Goal: Task Accomplishment & Management: Complete application form

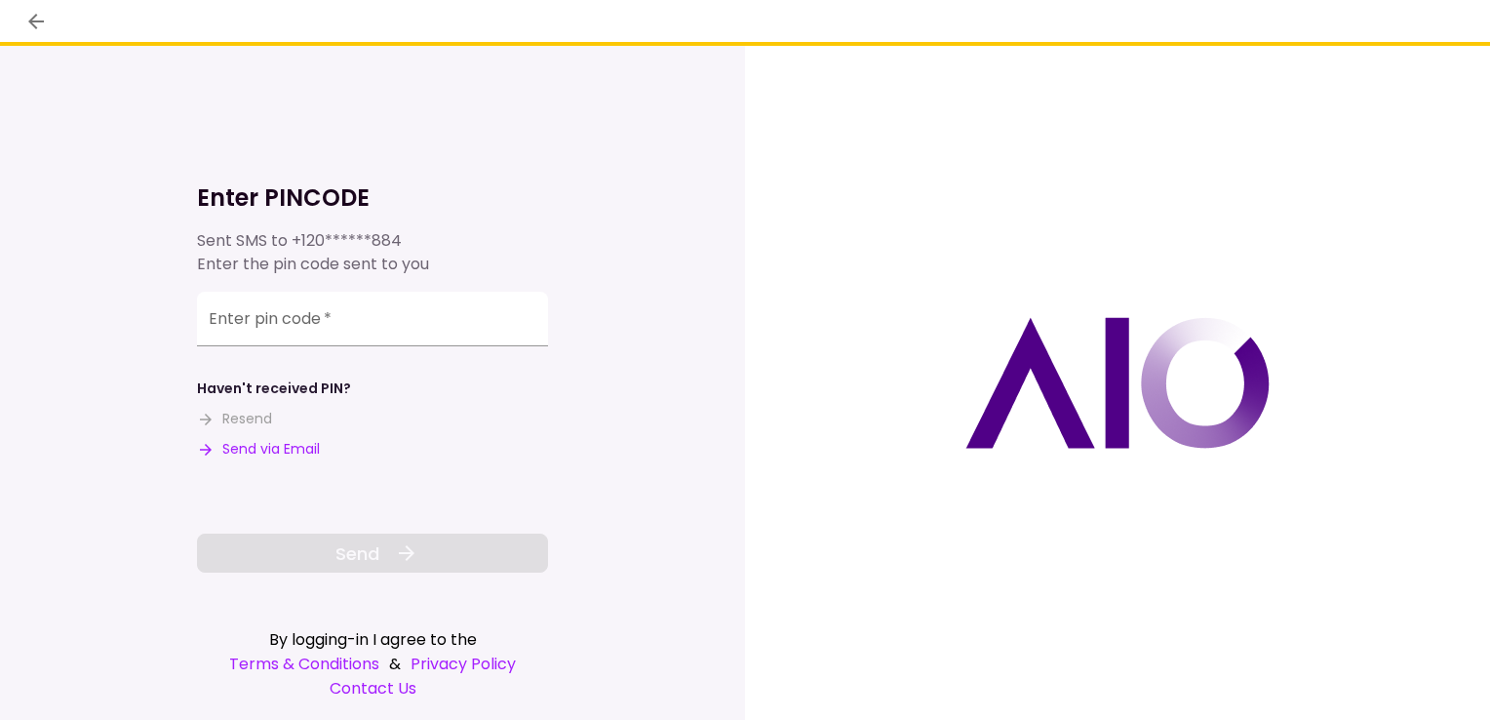
click at [242, 328] on input "Enter pin code   *" at bounding box center [372, 319] width 351 height 55
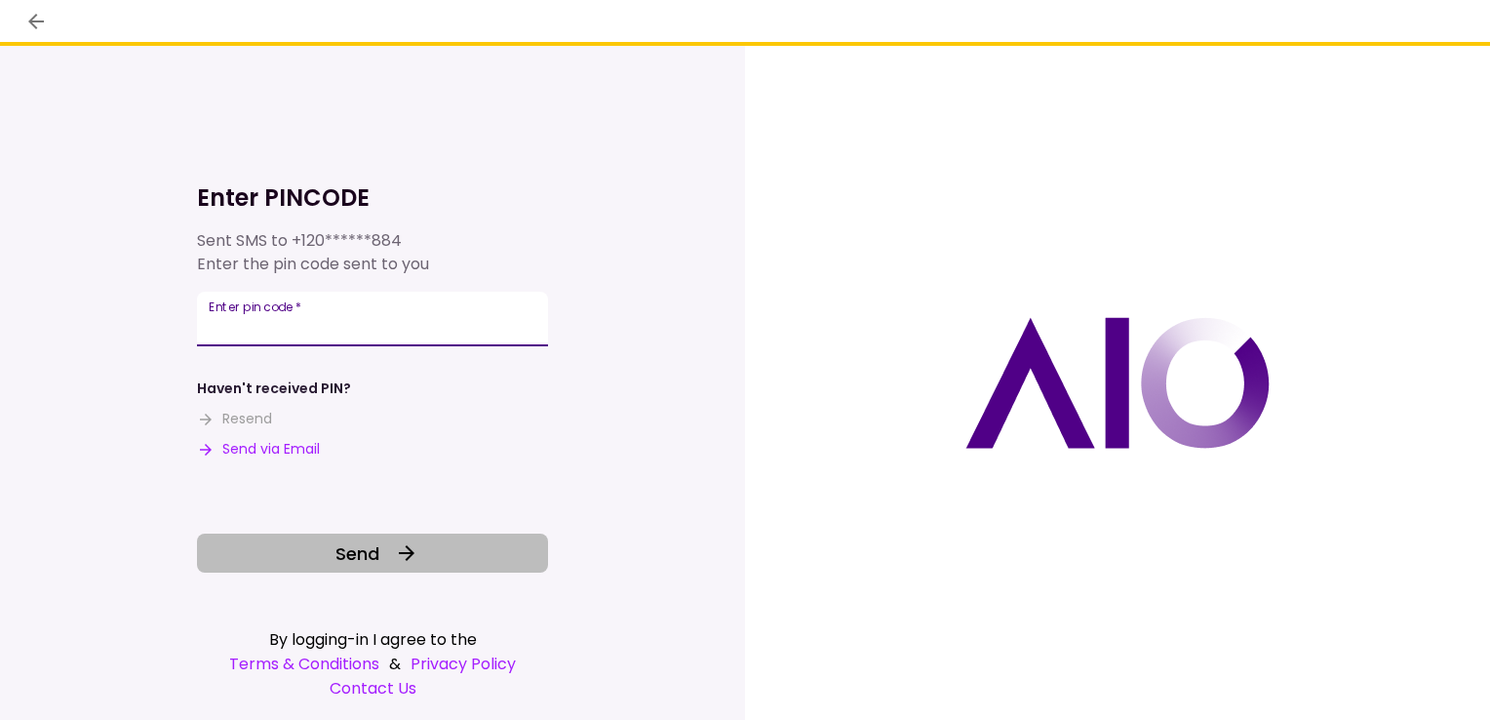
type input "******"
click at [336, 556] on span "Send" at bounding box center [358, 553] width 44 height 26
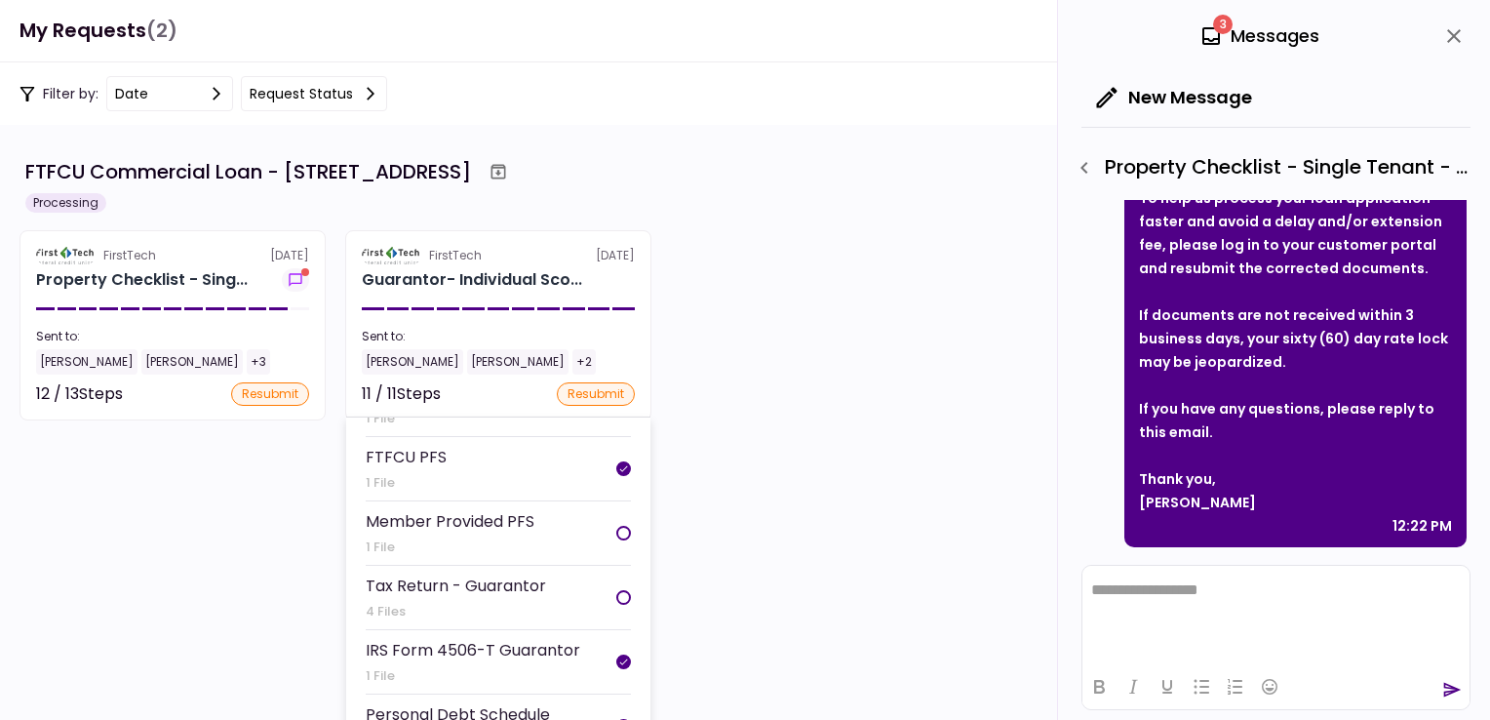
scroll to position [293, 0]
click at [398, 272] on div "Guarantor- Individual Sco..." at bounding box center [472, 279] width 220 height 23
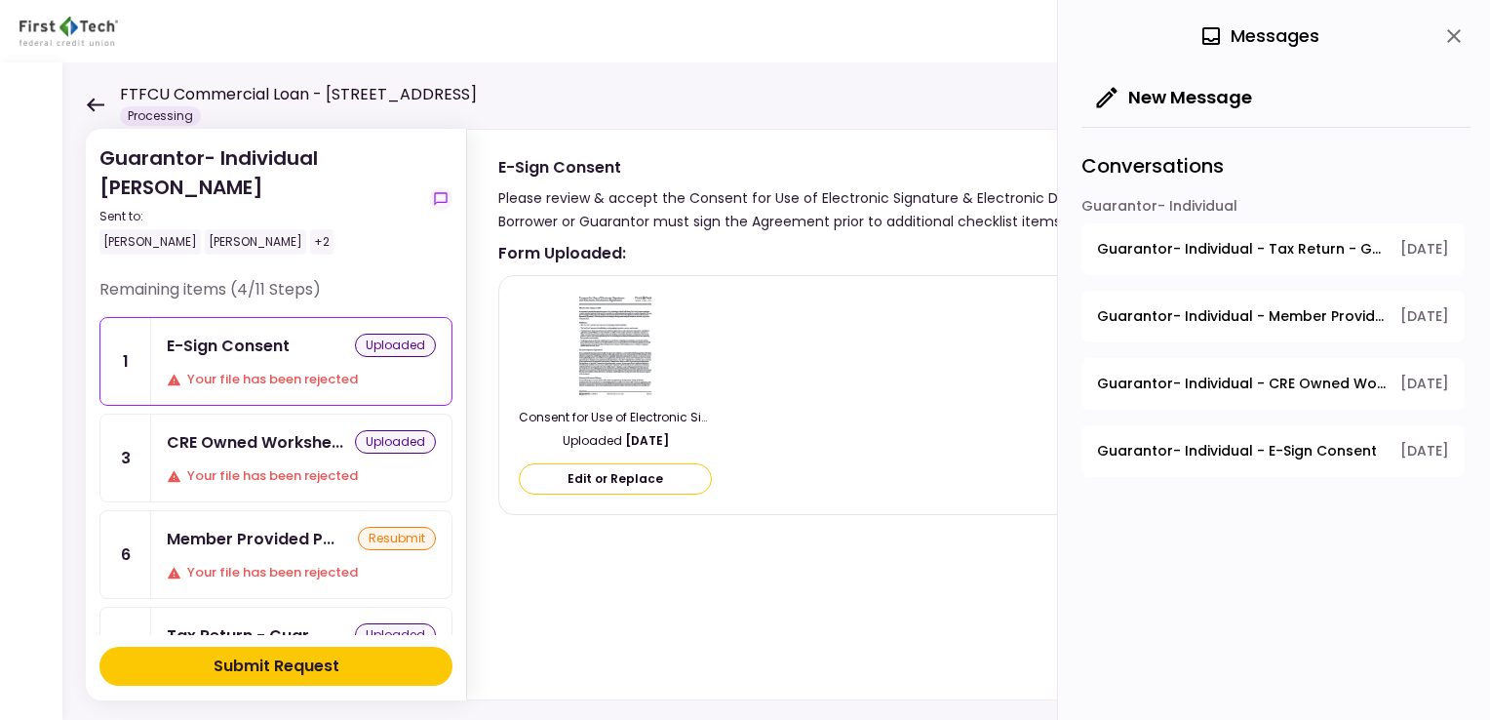
scroll to position [98, 0]
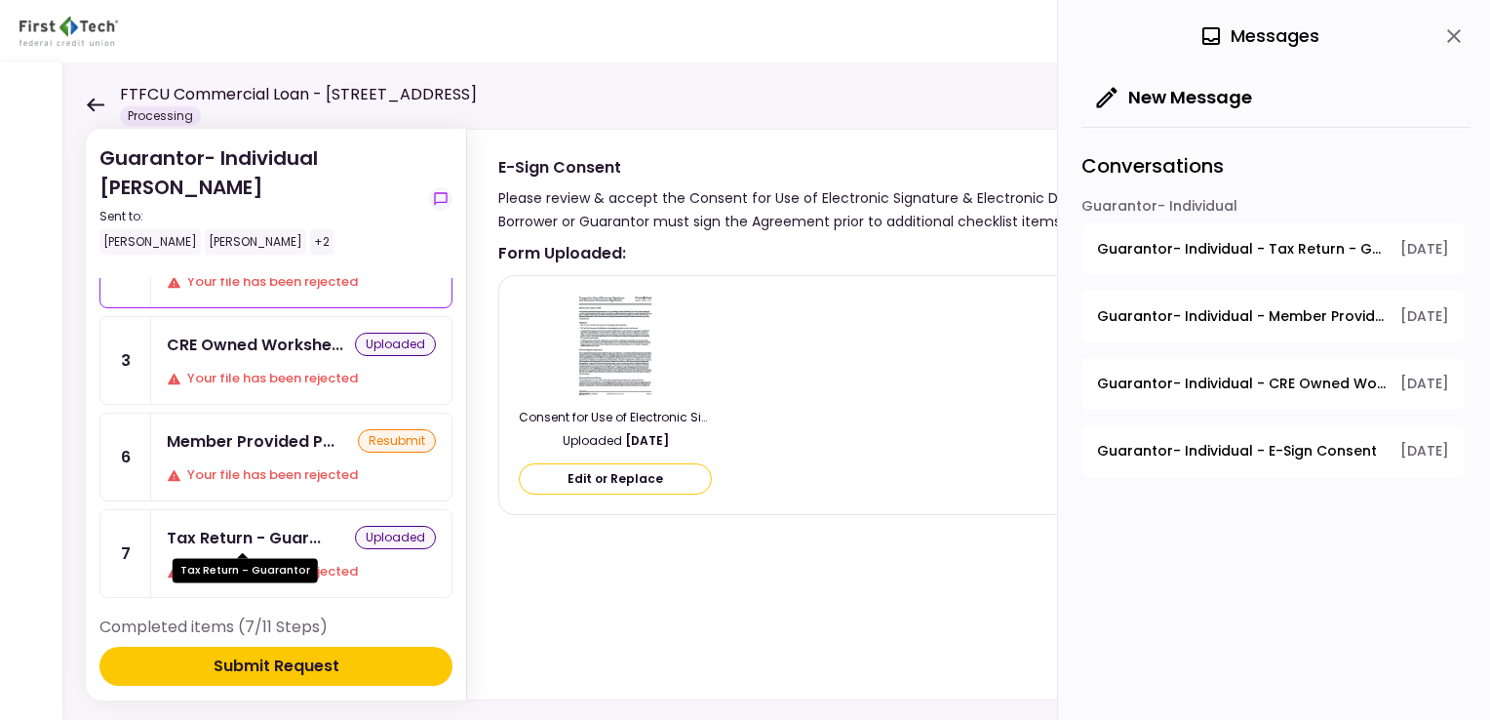
click at [277, 538] on div "Tax Return - Guar..." at bounding box center [244, 538] width 154 height 24
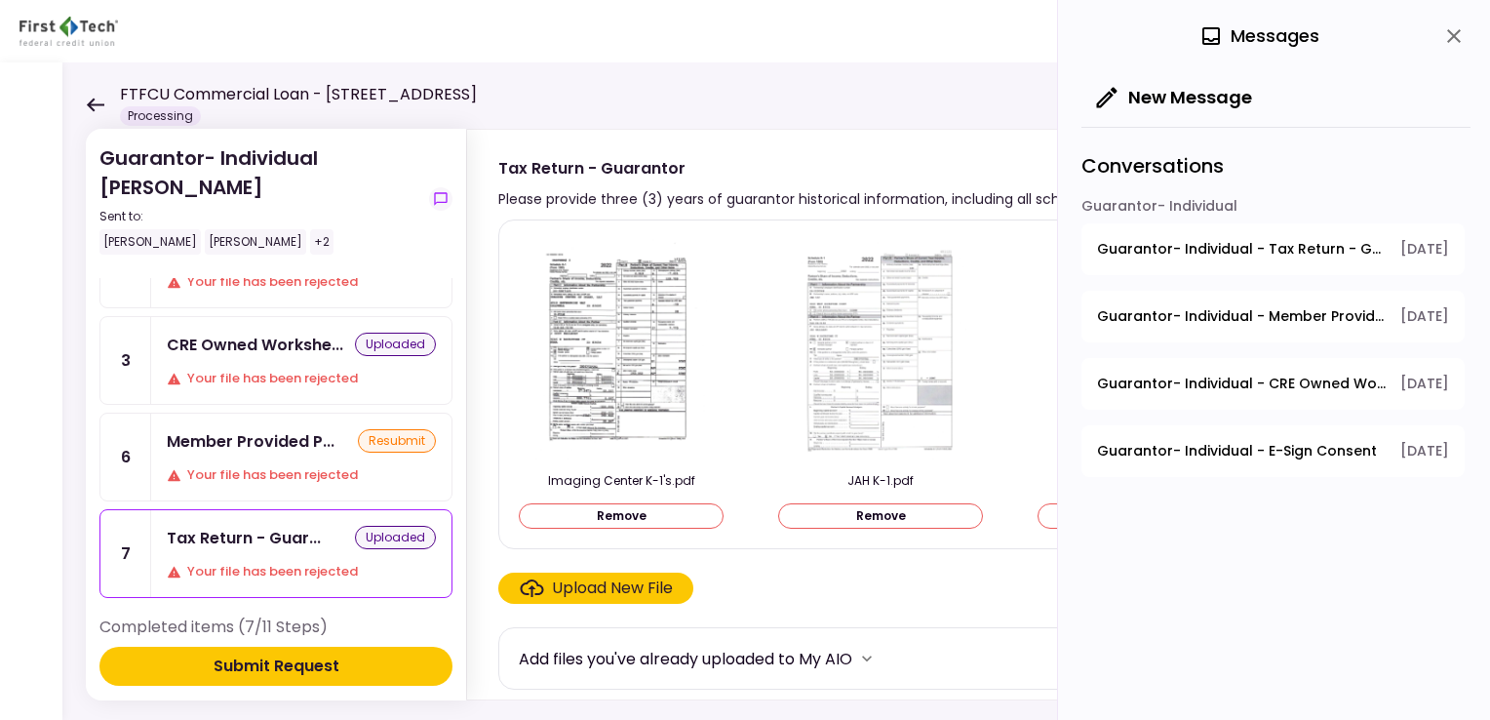
click at [1023, 539] on div "Imaging Center K-1's.pdf Remove JAH K-1.pdf Remove Properties K-1.pdf Remove xl…" at bounding box center [987, 384] width 979 height 330
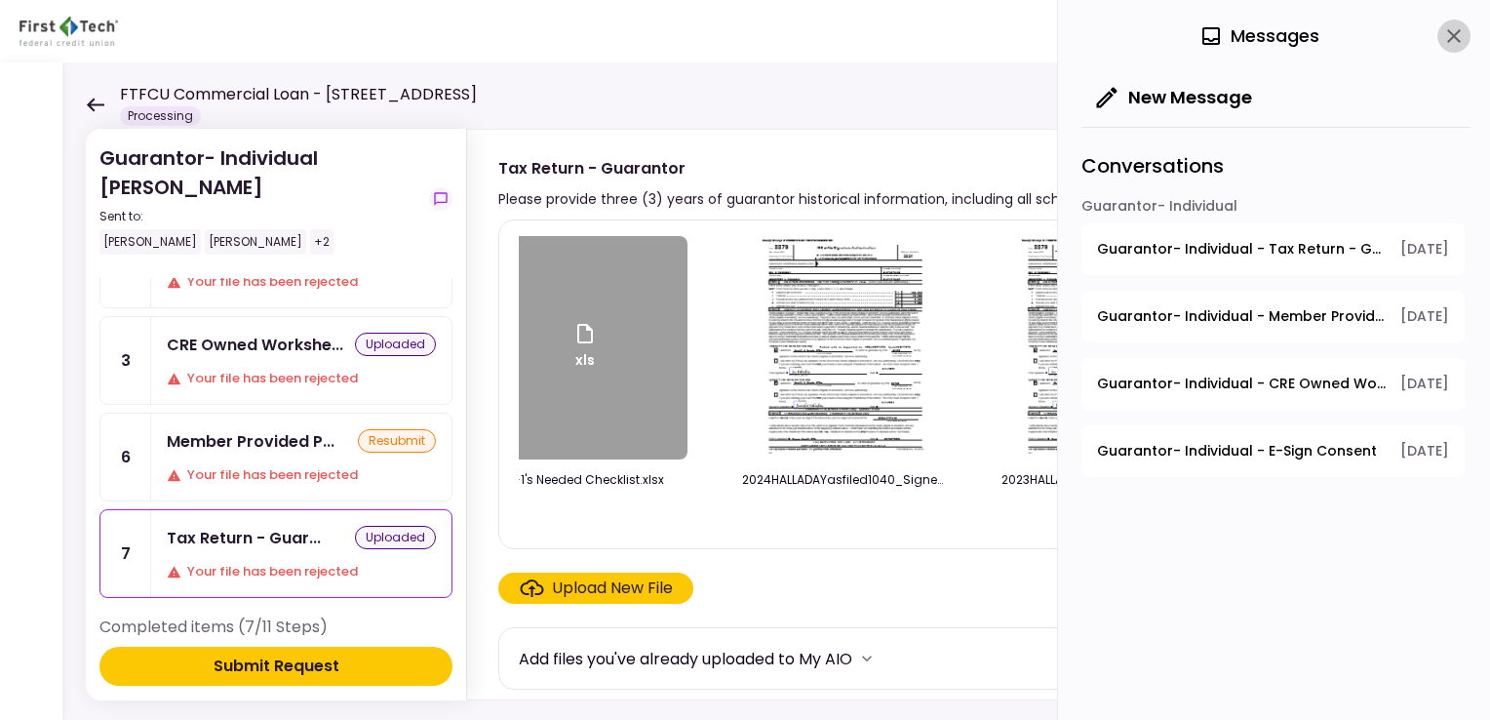
click at [1452, 37] on icon "close" at bounding box center [1454, 36] width 14 height 14
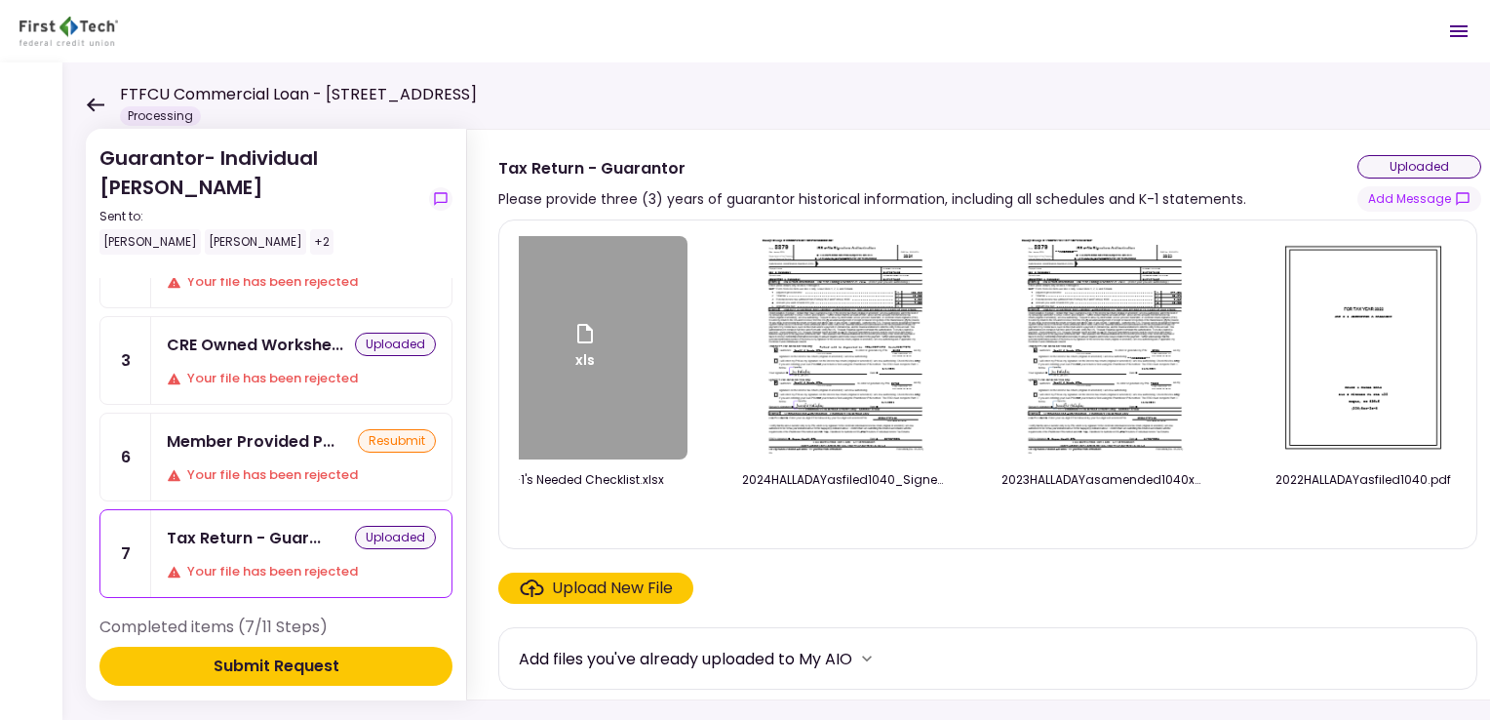
click at [730, 540] on div "Imaging Center K-1's.pdf Remove JAH K-1.pdf Remove Properties K-1.pdf Remove xl…" at bounding box center [987, 384] width 979 height 330
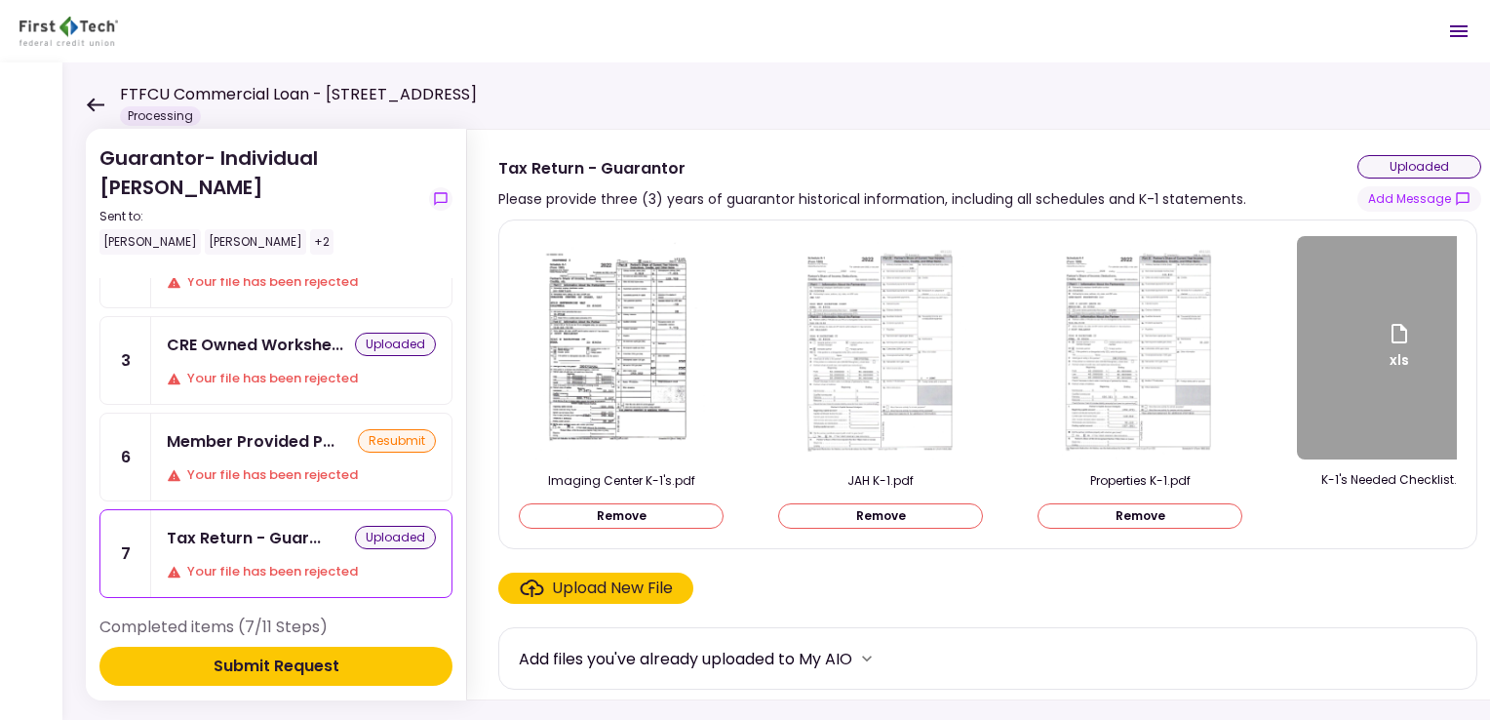
click at [865, 362] on img at bounding box center [881, 348] width 173 height 224
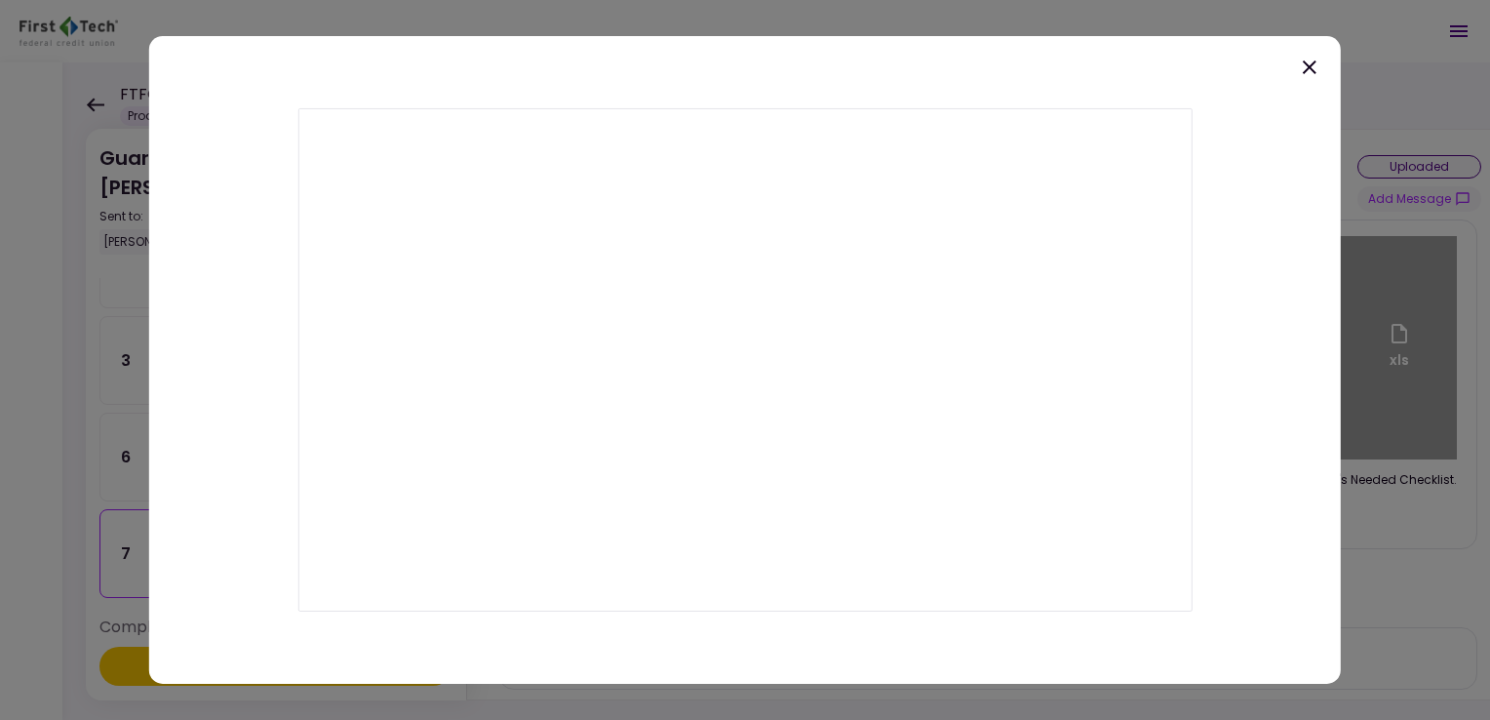
click at [1303, 65] on icon at bounding box center [1309, 67] width 23 height 23
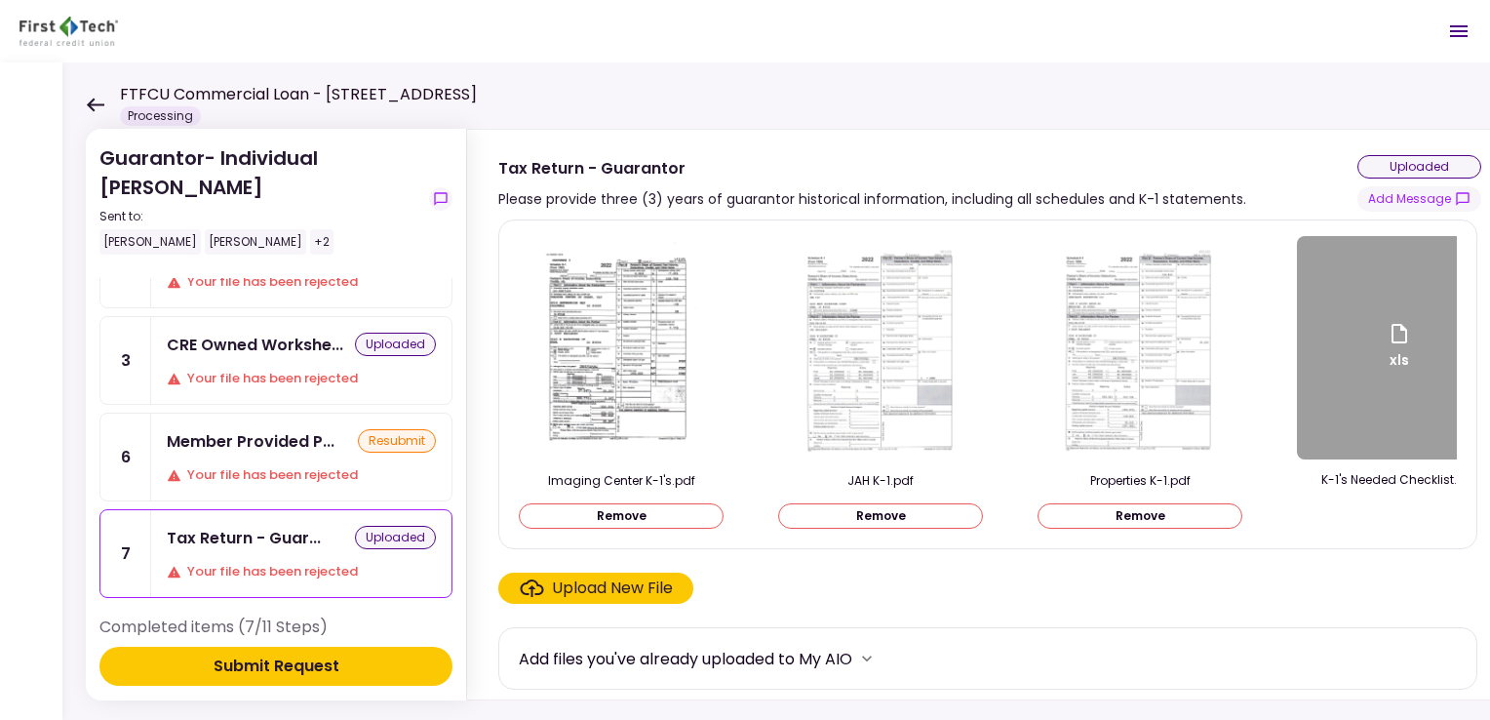
click at [558, 591] on div "Upload New File" at bounding box center [612, 587] width 121 height 23
click at [0, 0] on input "Upload New File" at bounding box center [0, 0] width 0 height 0
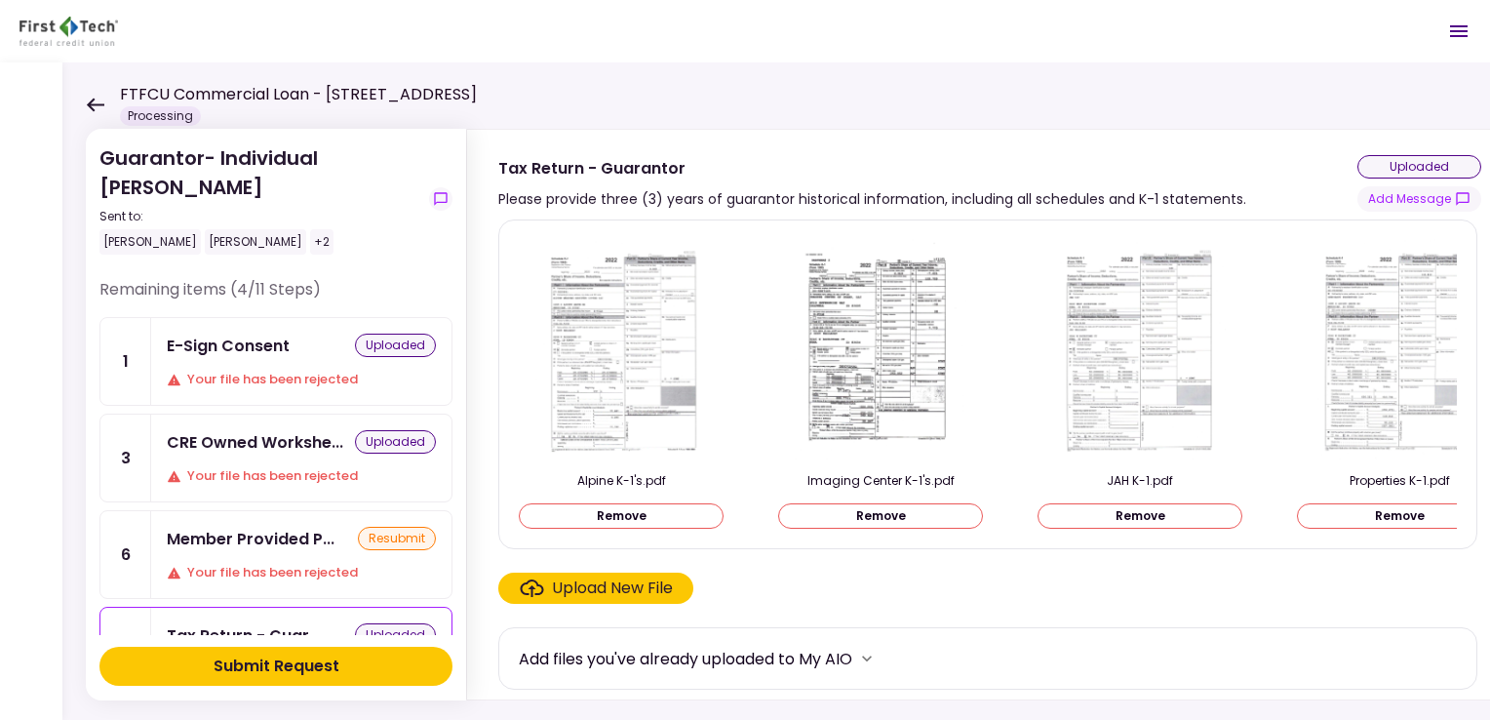
scroll to position [98, 0]
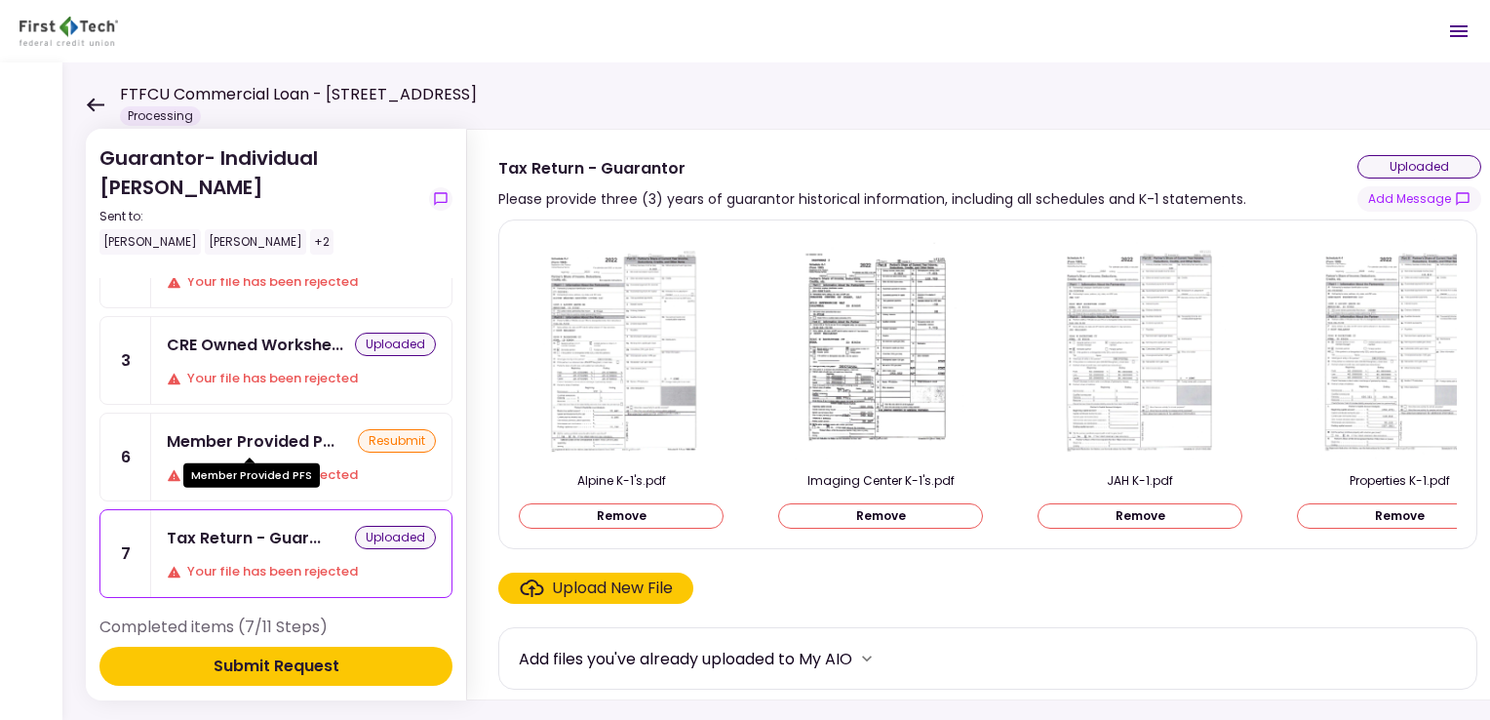
click at [252, 442] on div "Member Provided P..." at bounding box center [251, 441] width 168 height 24
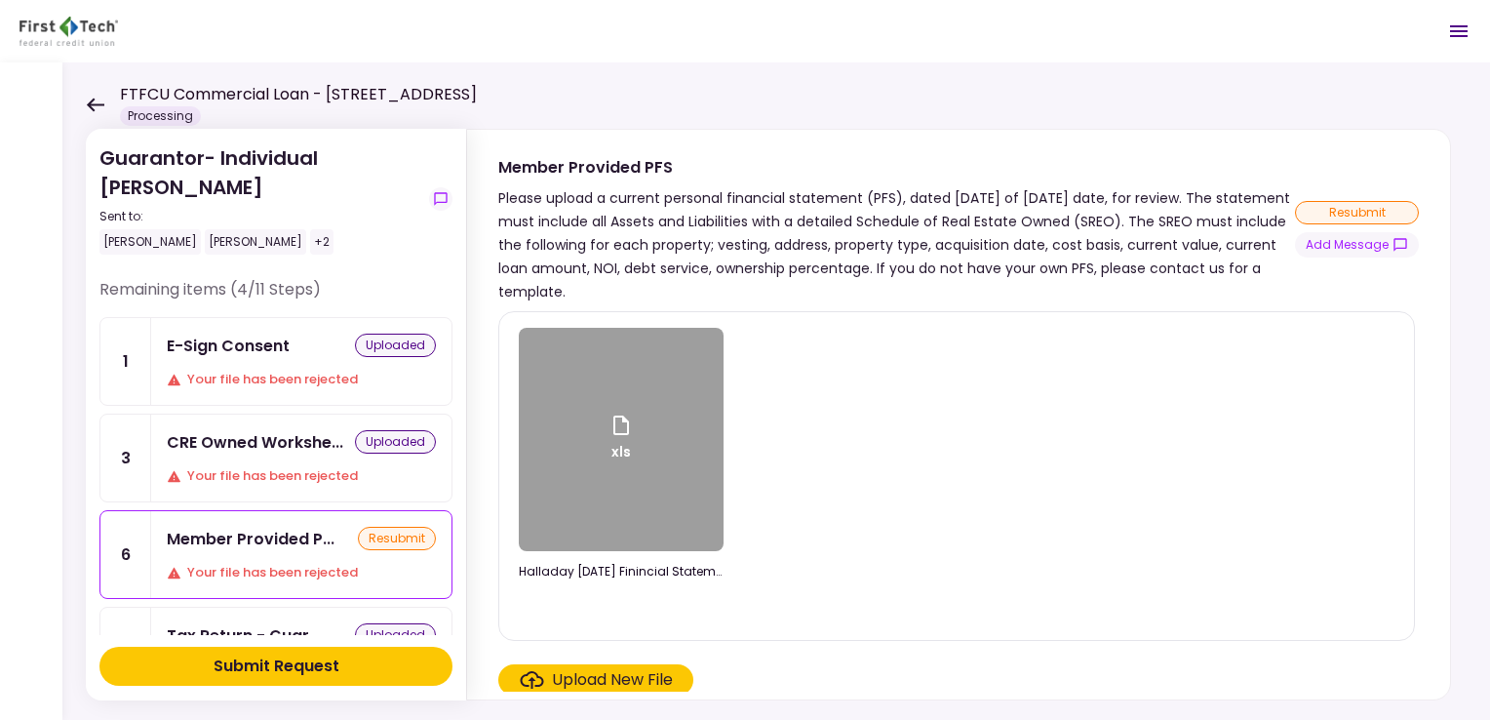
click at [320, 668] on div "Submit Request" at bounding box center [277, 665] width 126 height 23
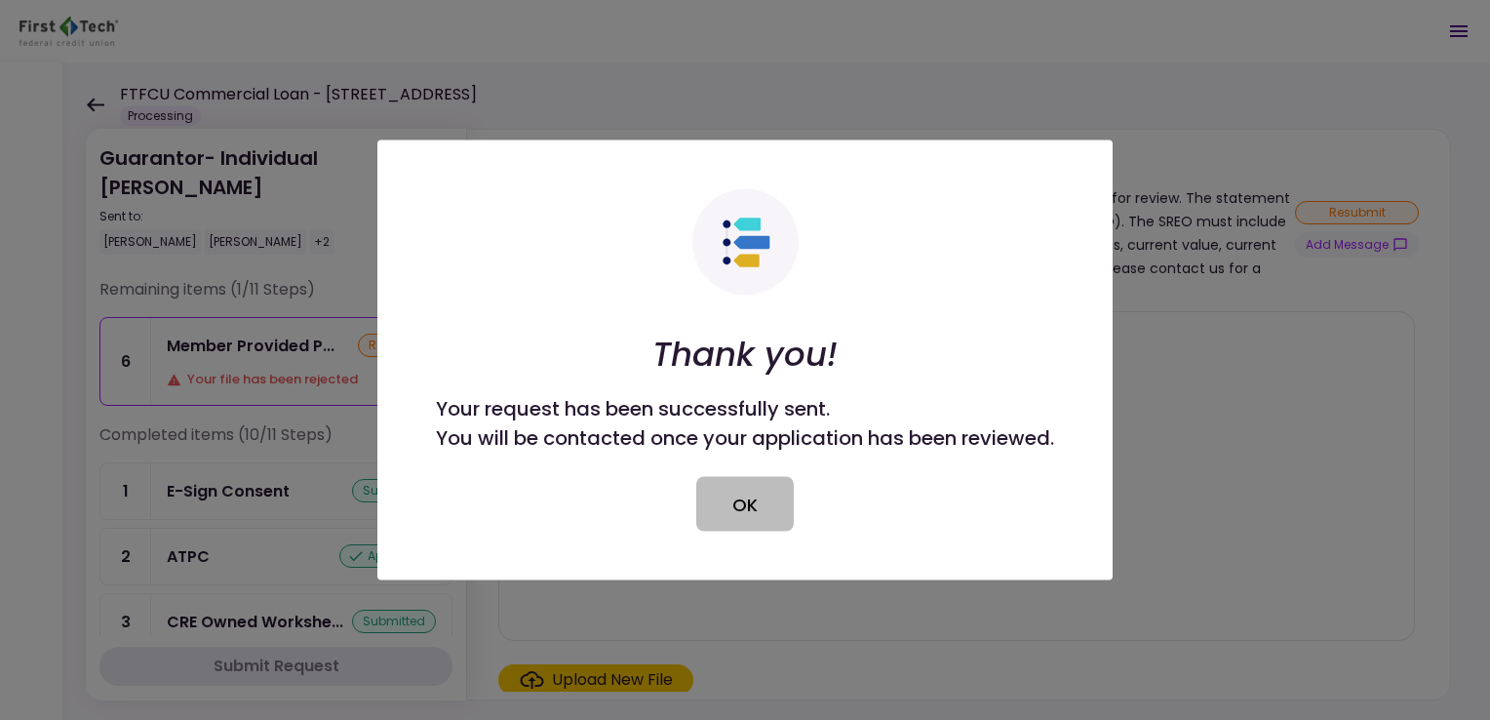
click at [707, 498] on button "OK" at bounding box center [745, 504] width 98 height 55
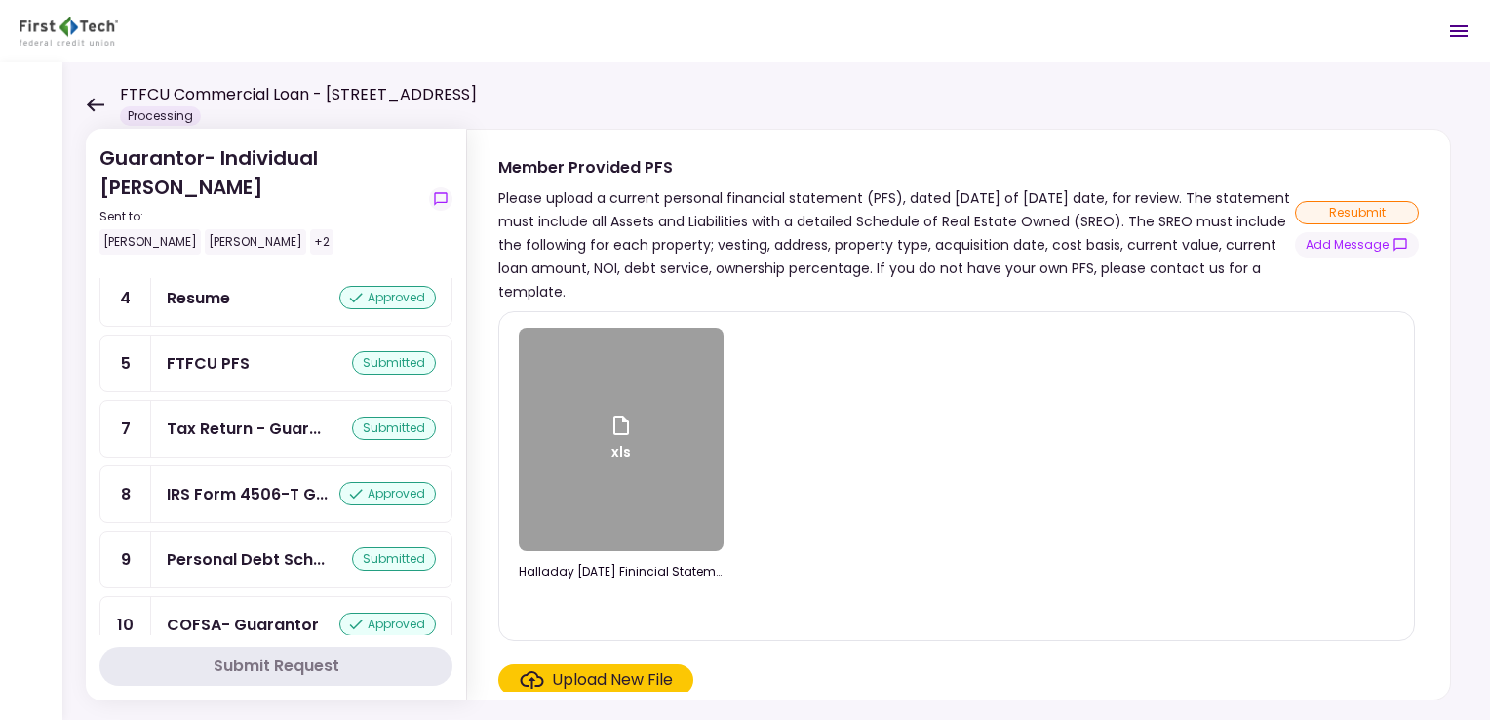
scroll to position [390, 0]
click at [246, 419] on div "Tax Return - Guar..." at bounding box center [244, 427] width 154 height 24
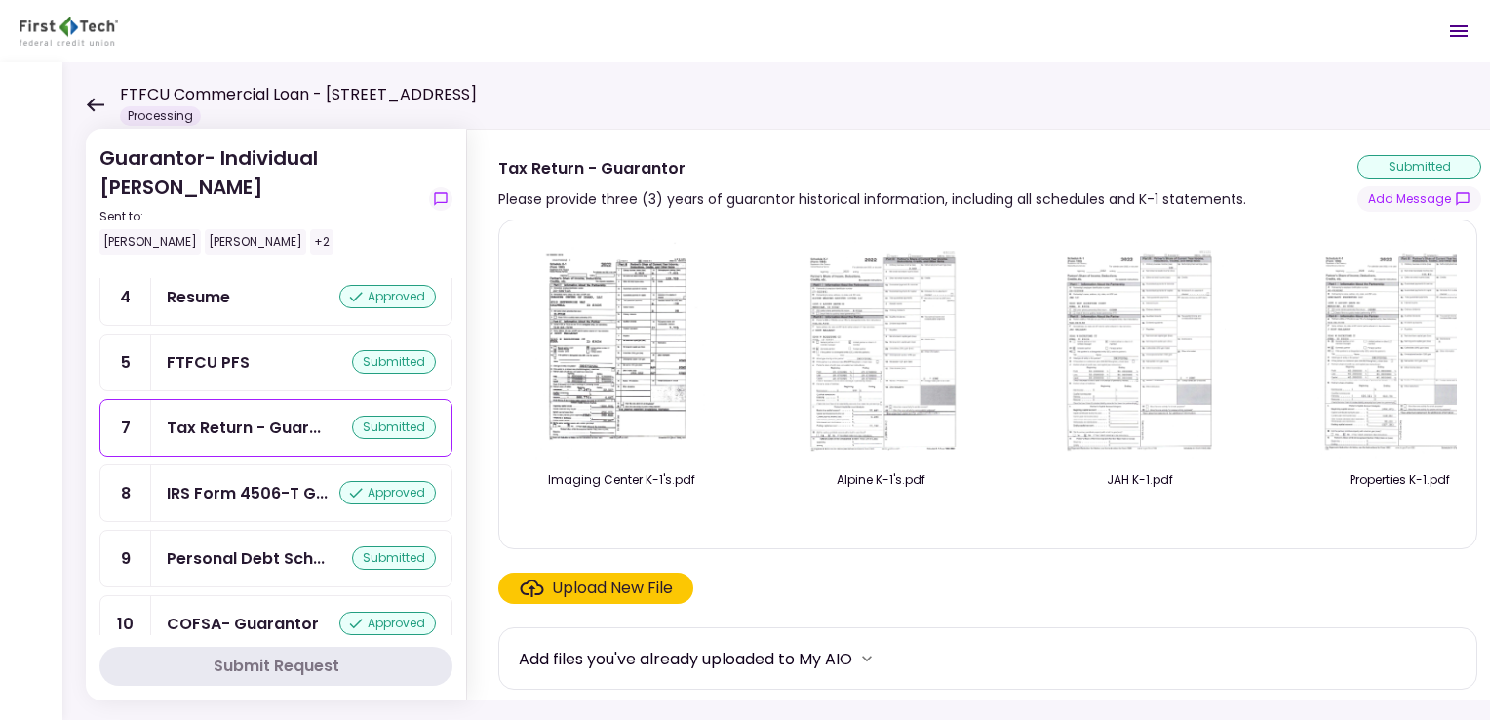
click at [597, 587] on div "Upload New File" at bounding box center [612, 587] width 121 height 23
click at [0, 0] on input "Upload New File" at bounding box center [0, 0] width 0 height 0
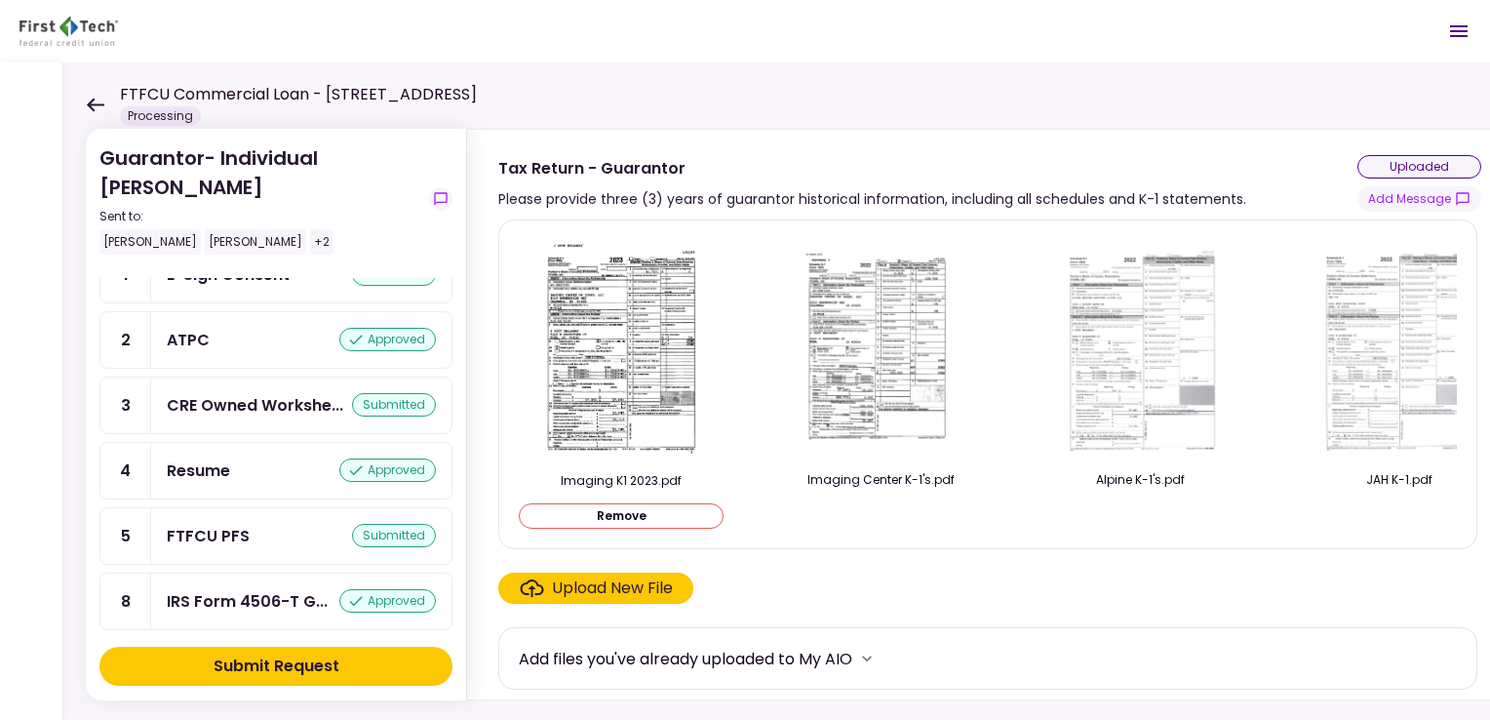
scroll to position [293, 0]
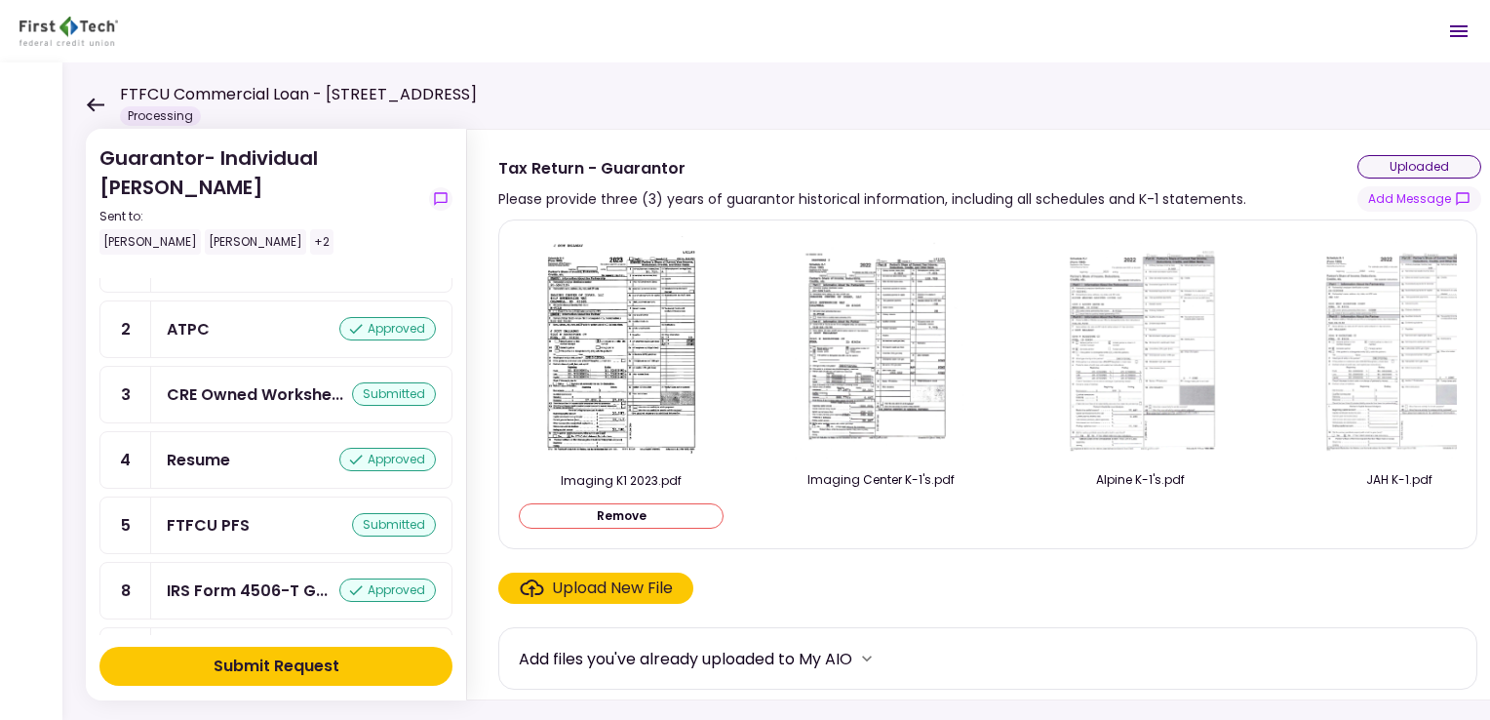
click at [300, 662] on div "Submit Request" at bounding box center [277, 665] width 126 height 23
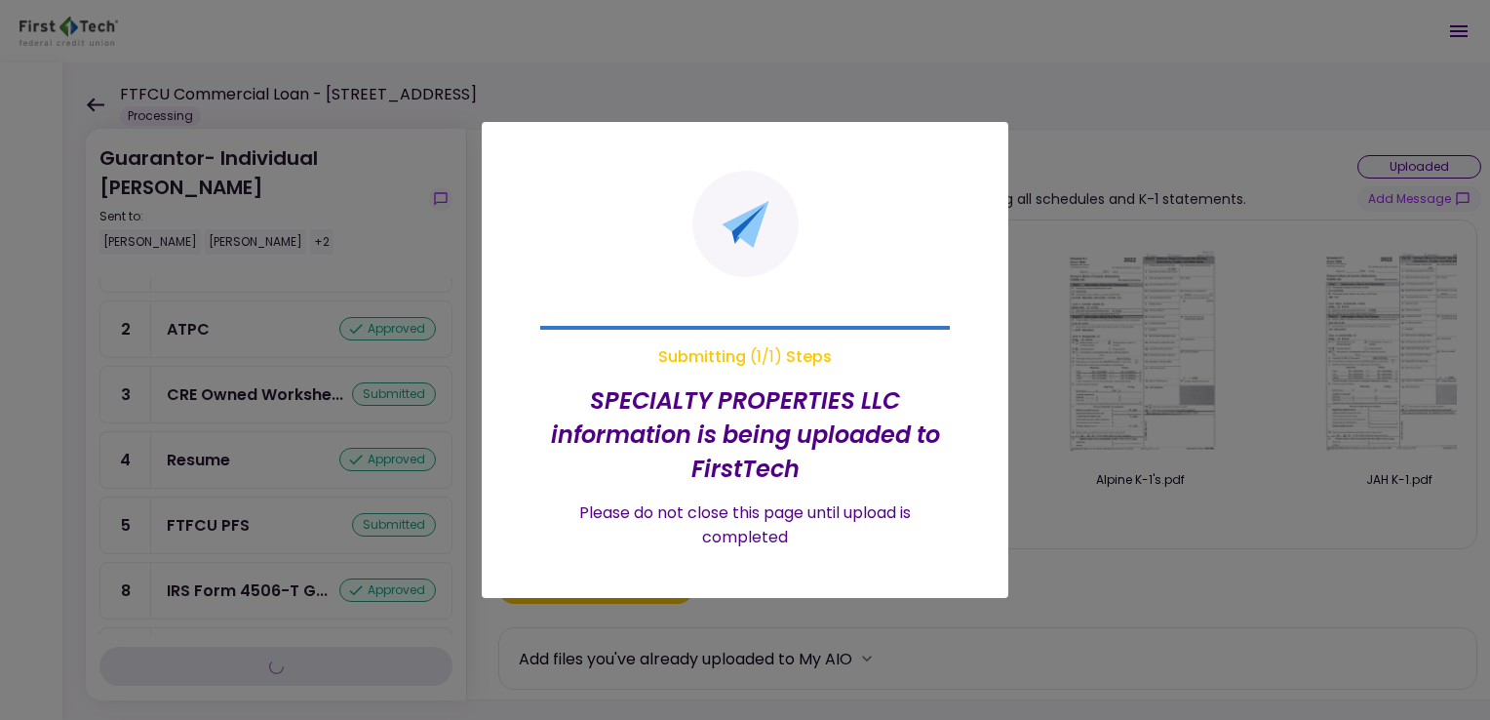
scroll to position [228, 0]
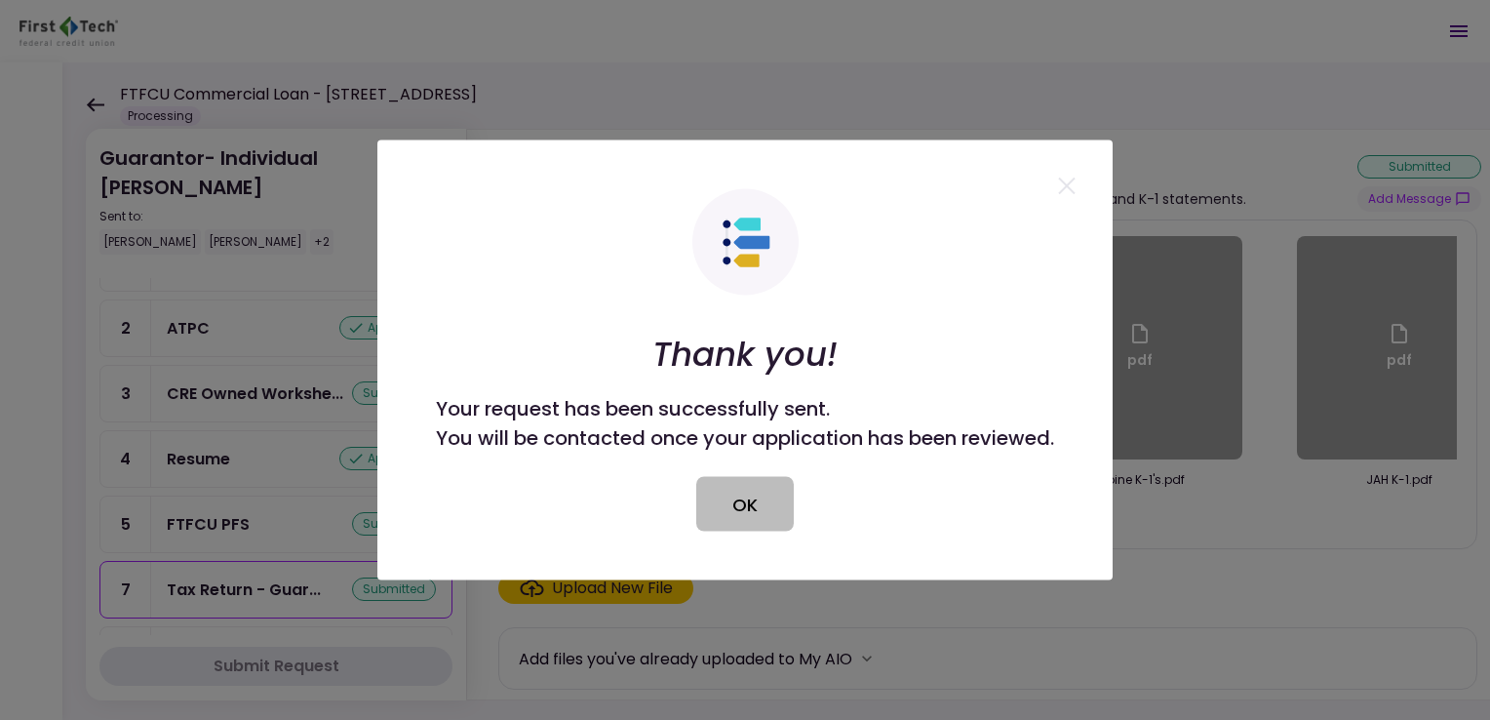
click at [747, 504] on button "OK" at bounding box center [745, 504] width 98 height 55
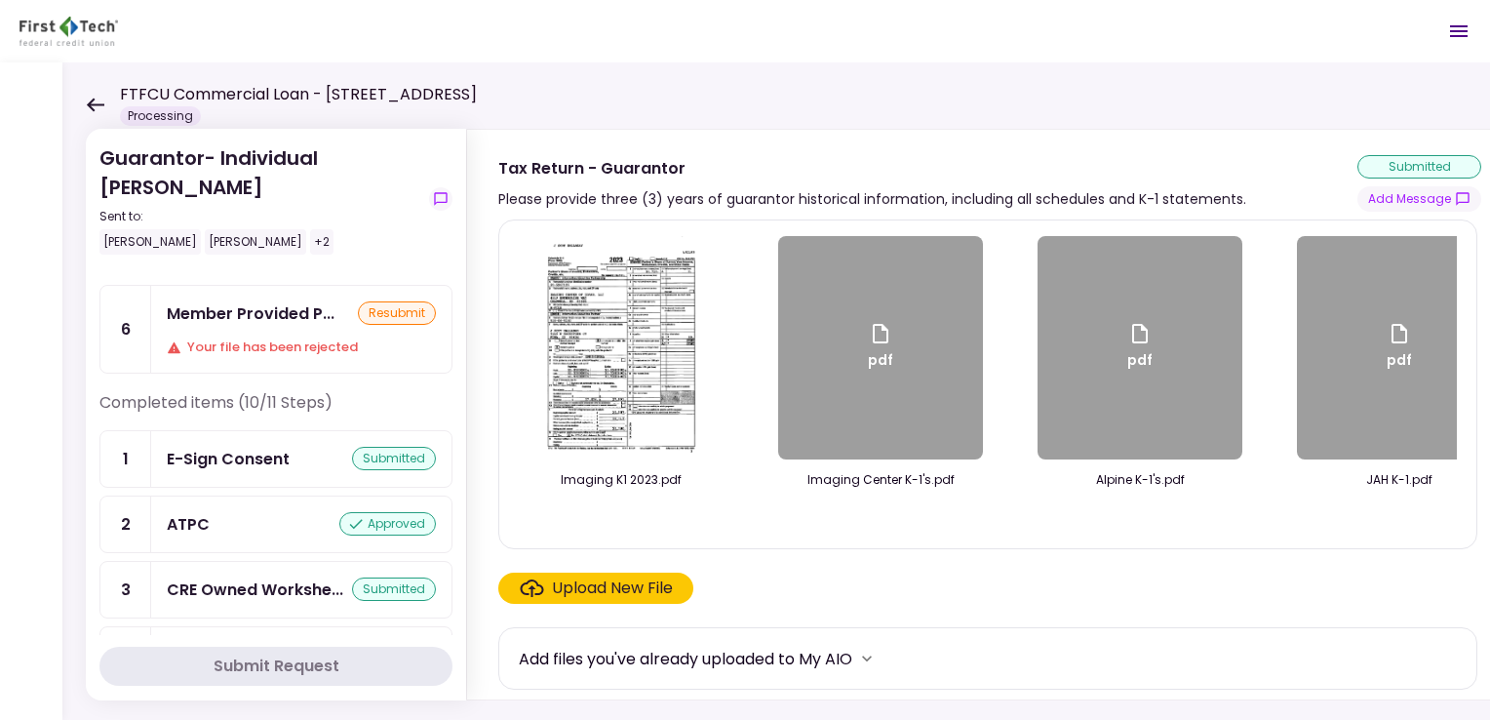
scroll to position [0, 0]
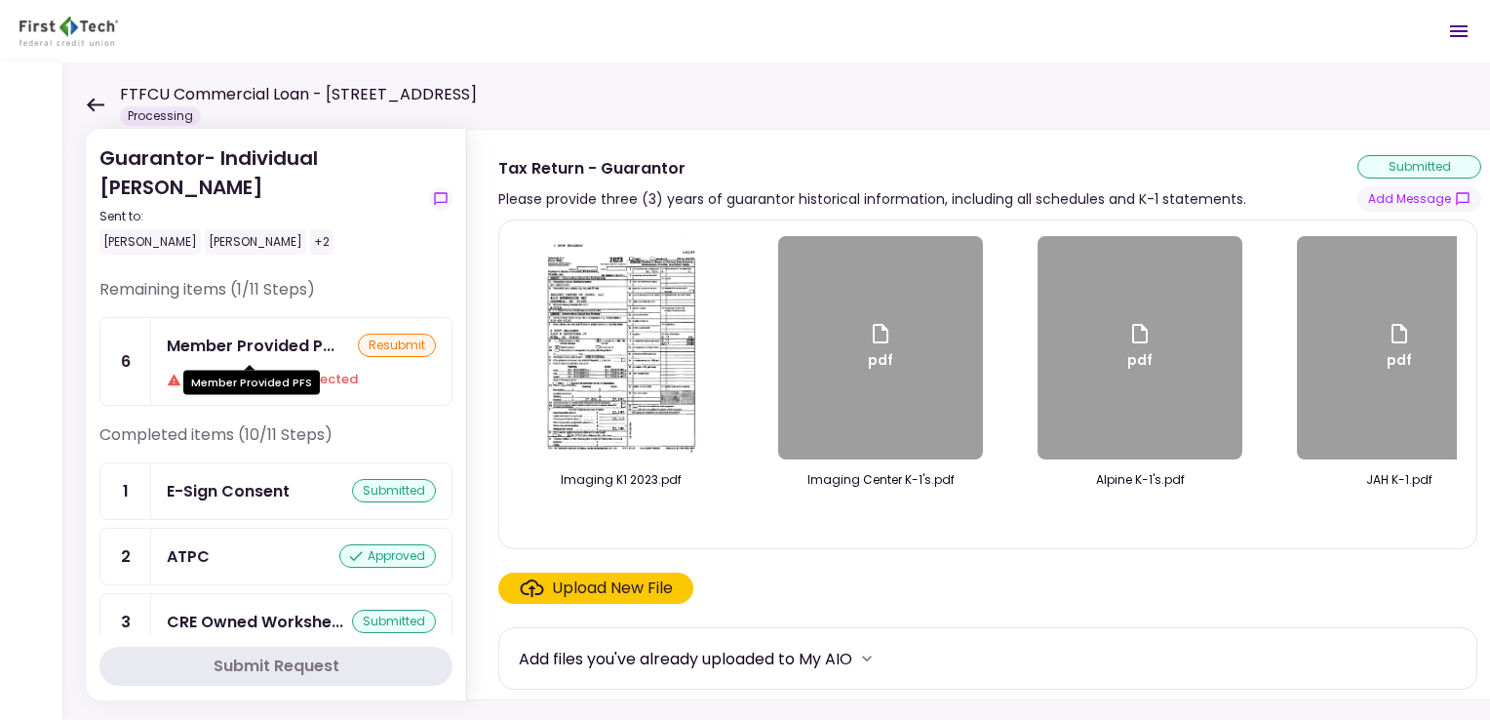
click at [240, 345] on div "Member Provided P..." at bounding box center [251, 346] width 168 height 24
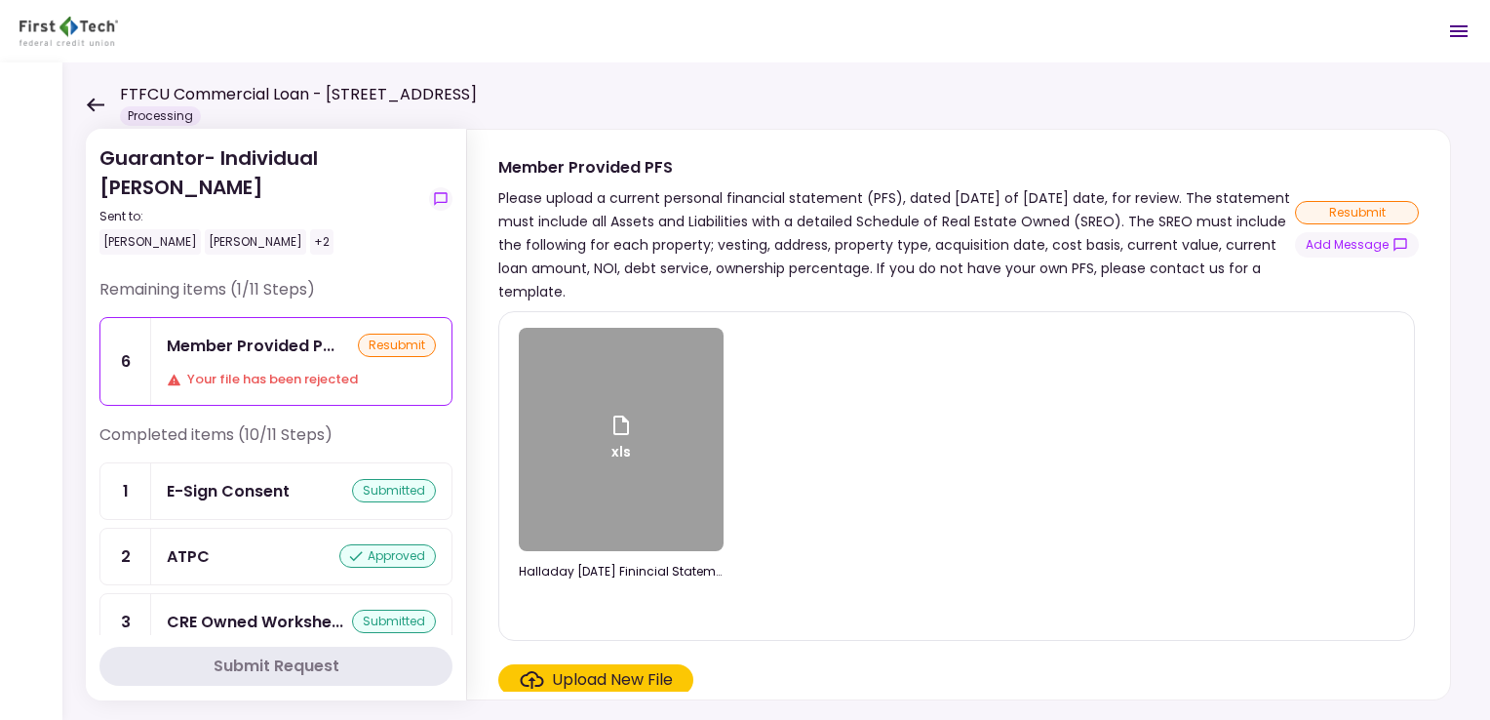
click at [615, 467] on div "xls" at bounding box center [621, 439] width 205 height 223
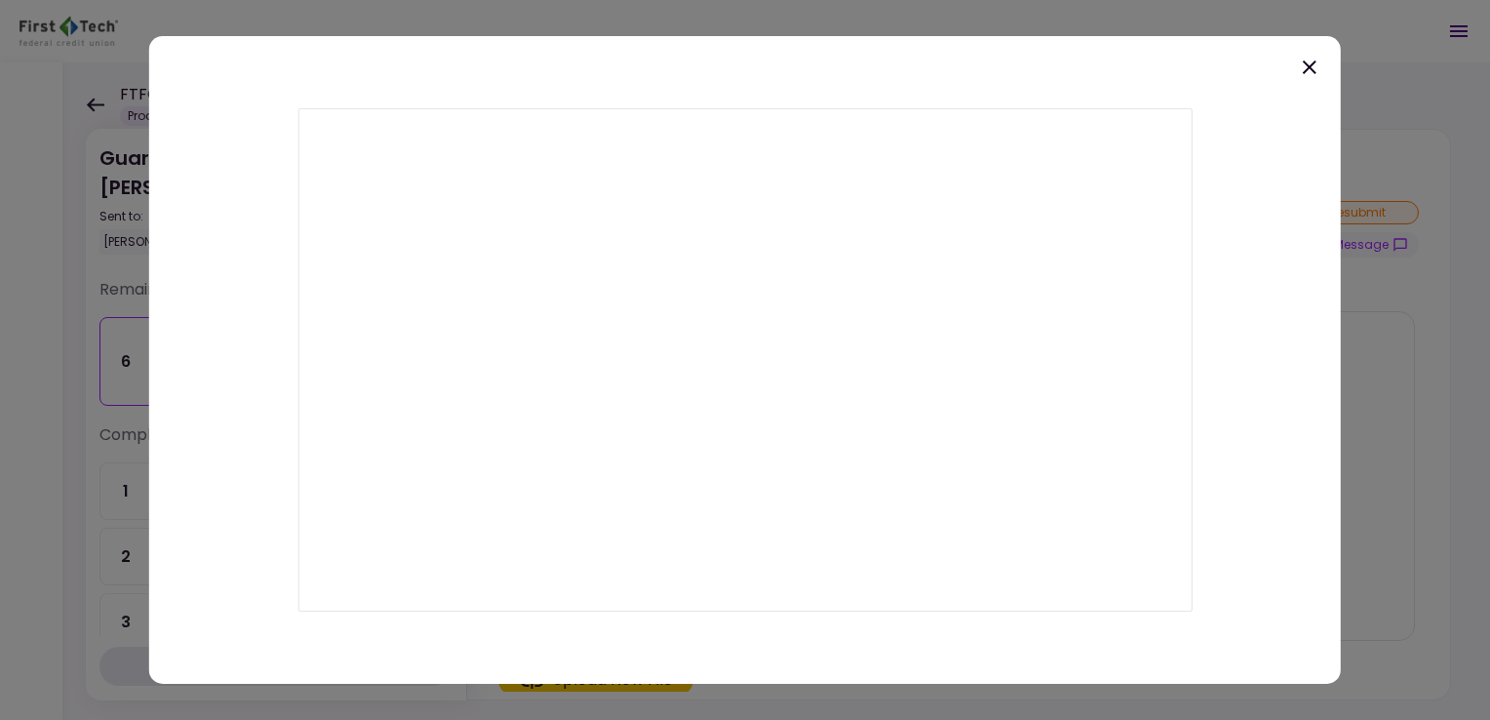
click at [1310, 63] on icon at bounding box center [1309, 67] width 23 height 23
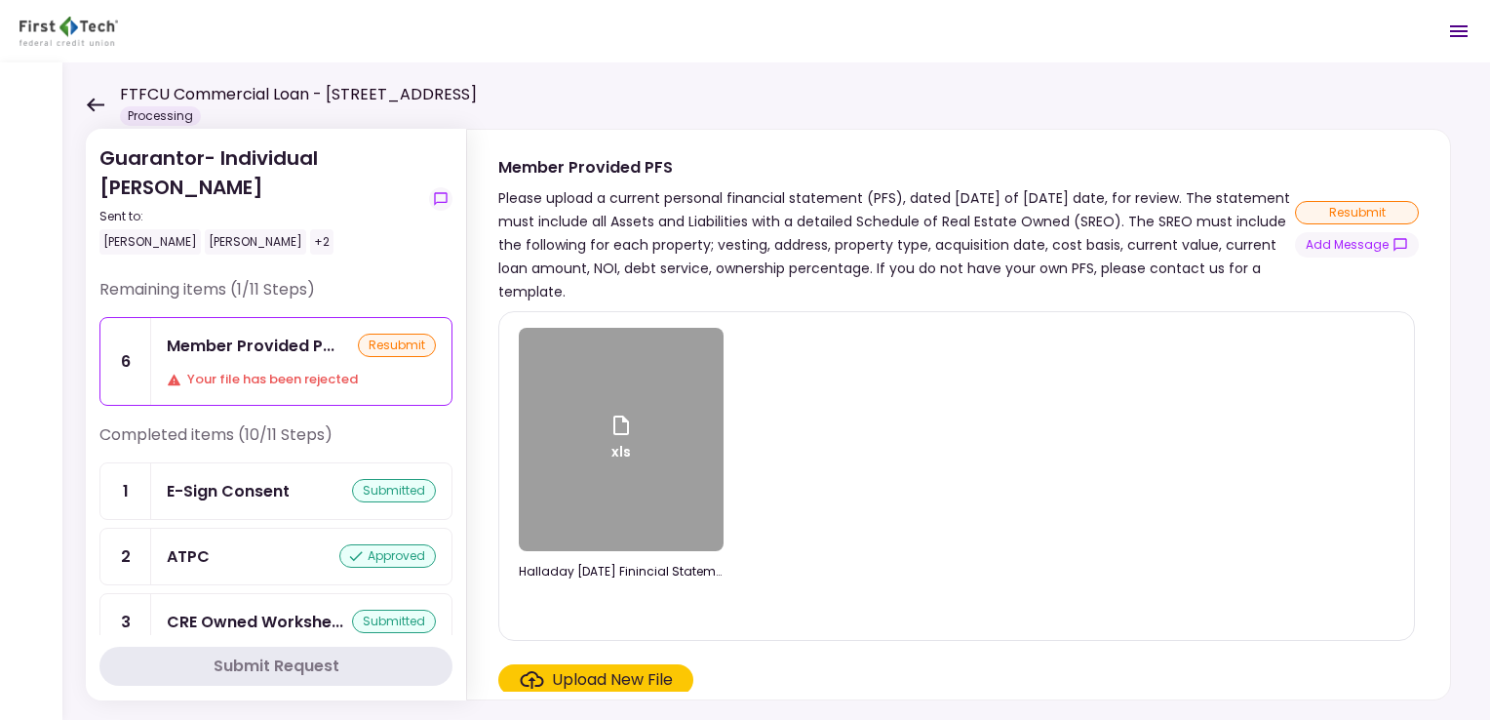
click at [619, 681] on div "Upload New File" at bounding box center [612, 679] width 121 height 23
click at [0, 0] on input "Upload New File" at bounding box center [0, 0] width 0 height 0
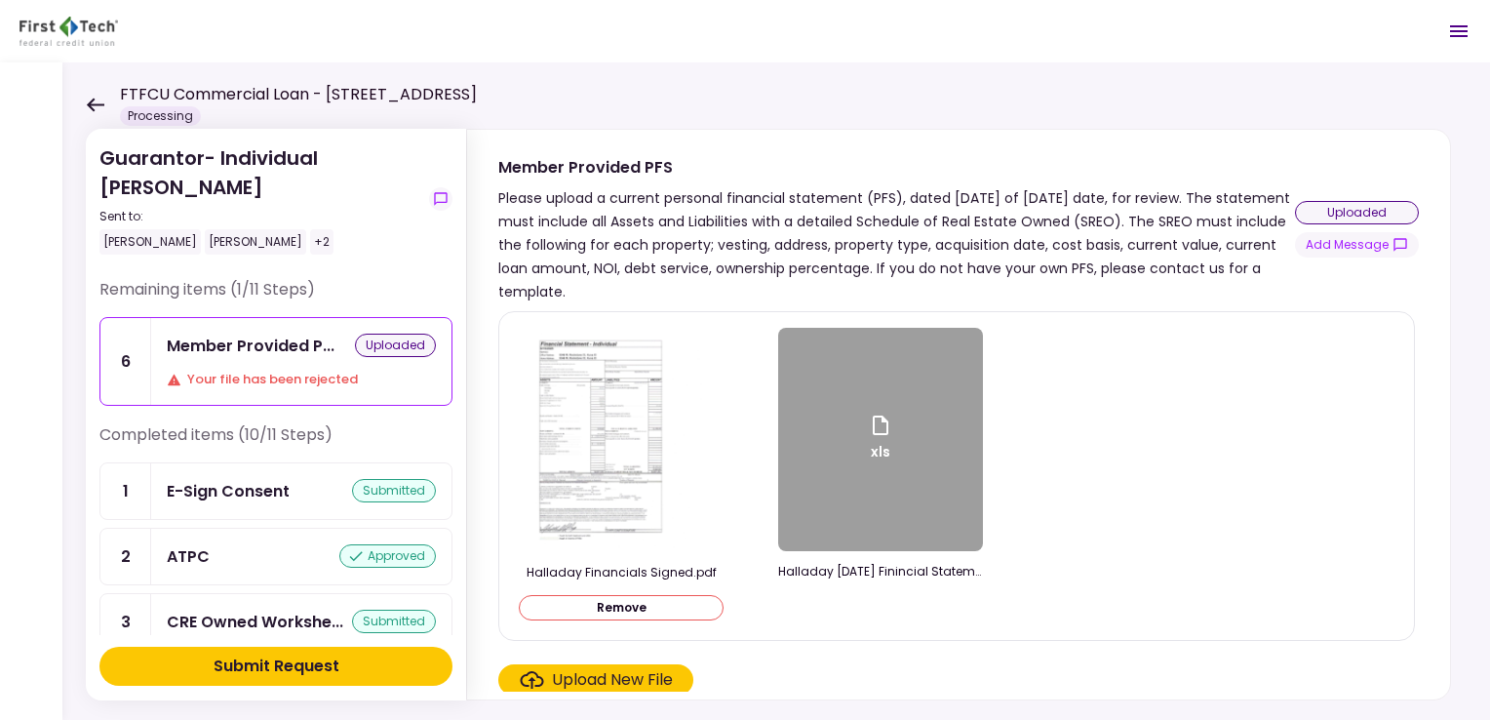
click at [909, 540] on div "xls" at bounding box center [880, 439] width 205 height 223
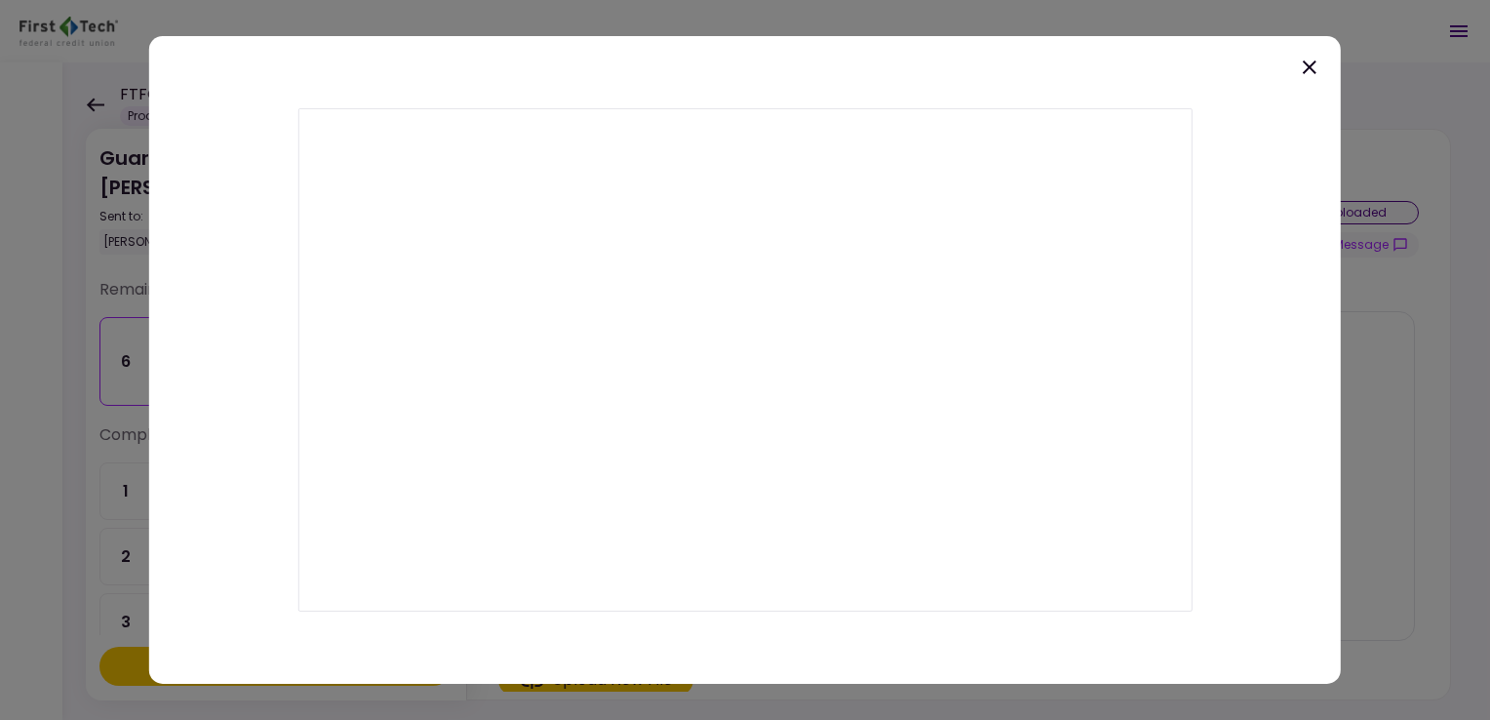
click at [1305, 60] on icon at bounding box center [1309, 67] width 23 height 23
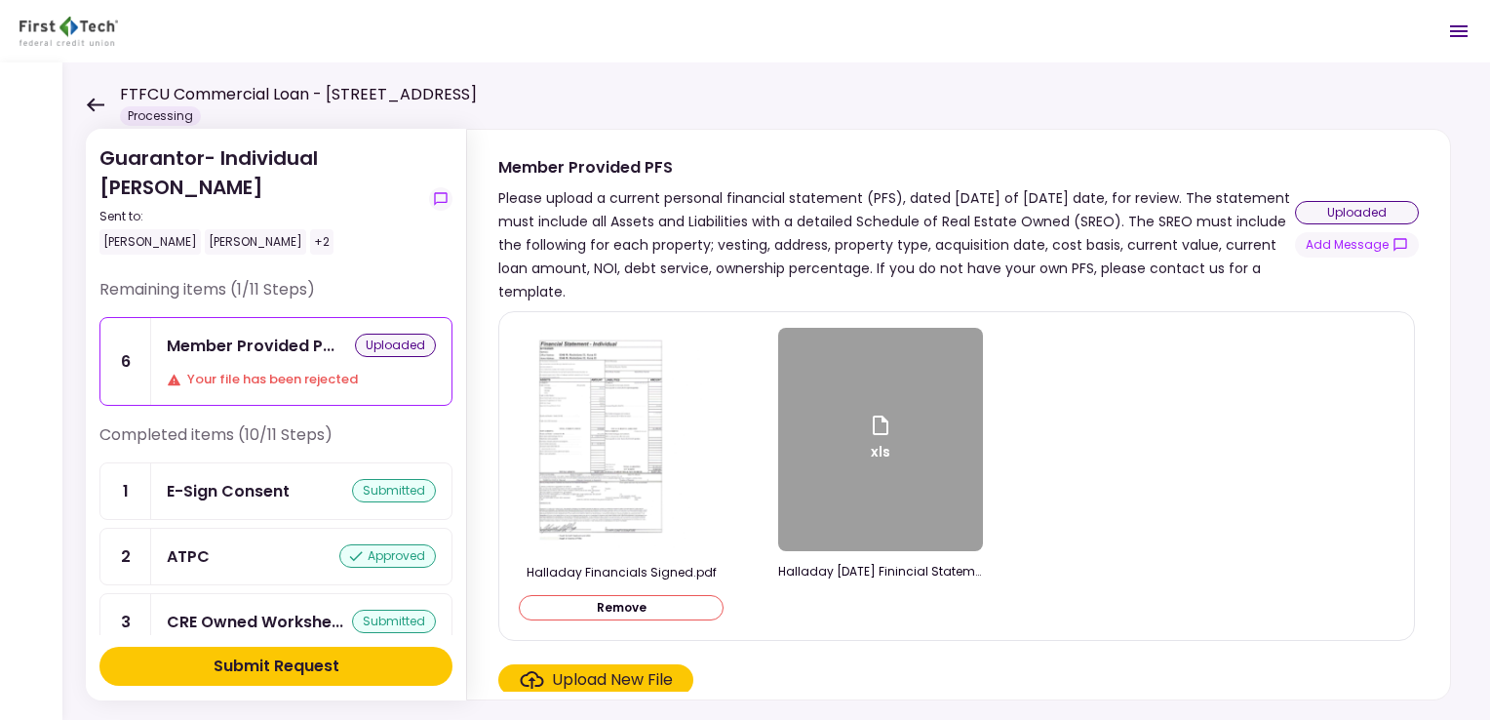
click at [300, 665] on div "Submit Request" at bounding box center [277, 665] width 126 height 23
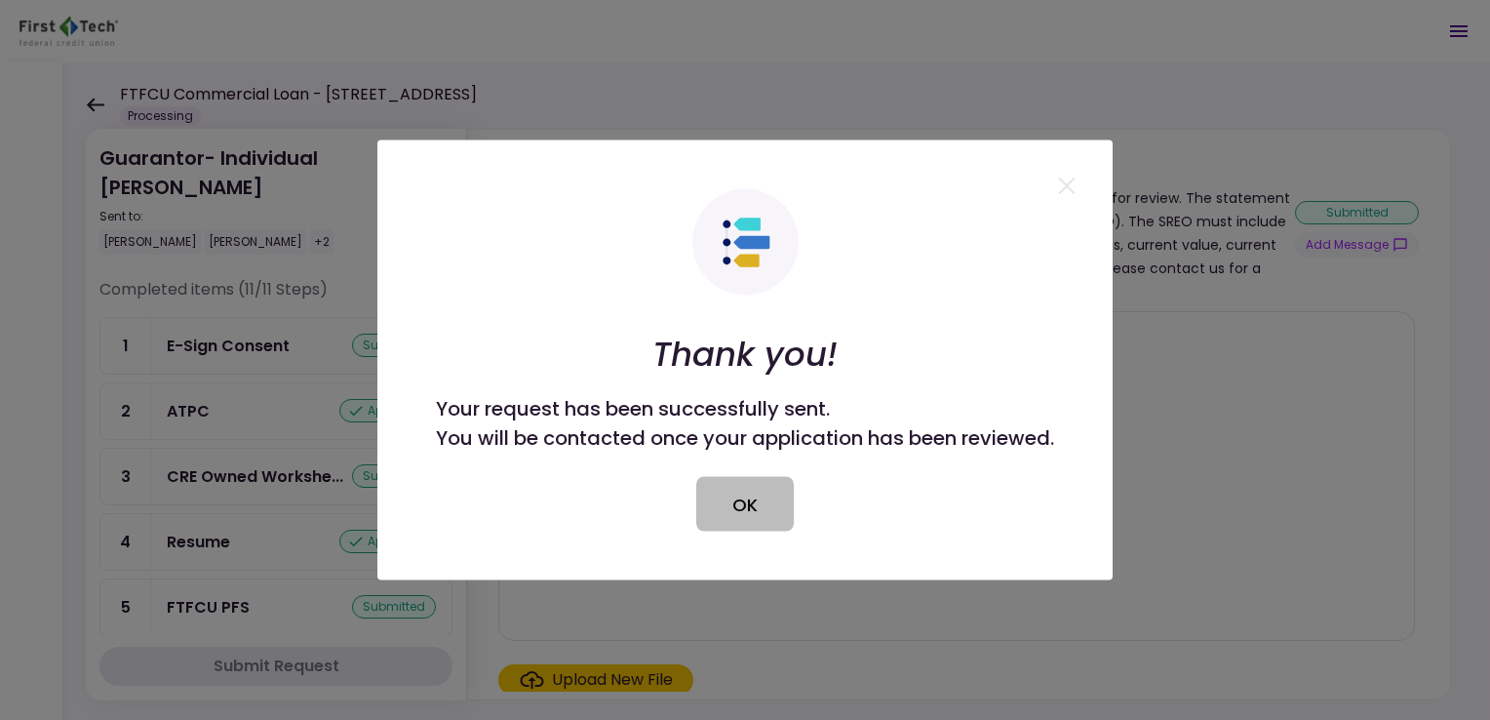
click at [761, 505] on button "OK" at bounding box center [745, 504] width 98 height 55
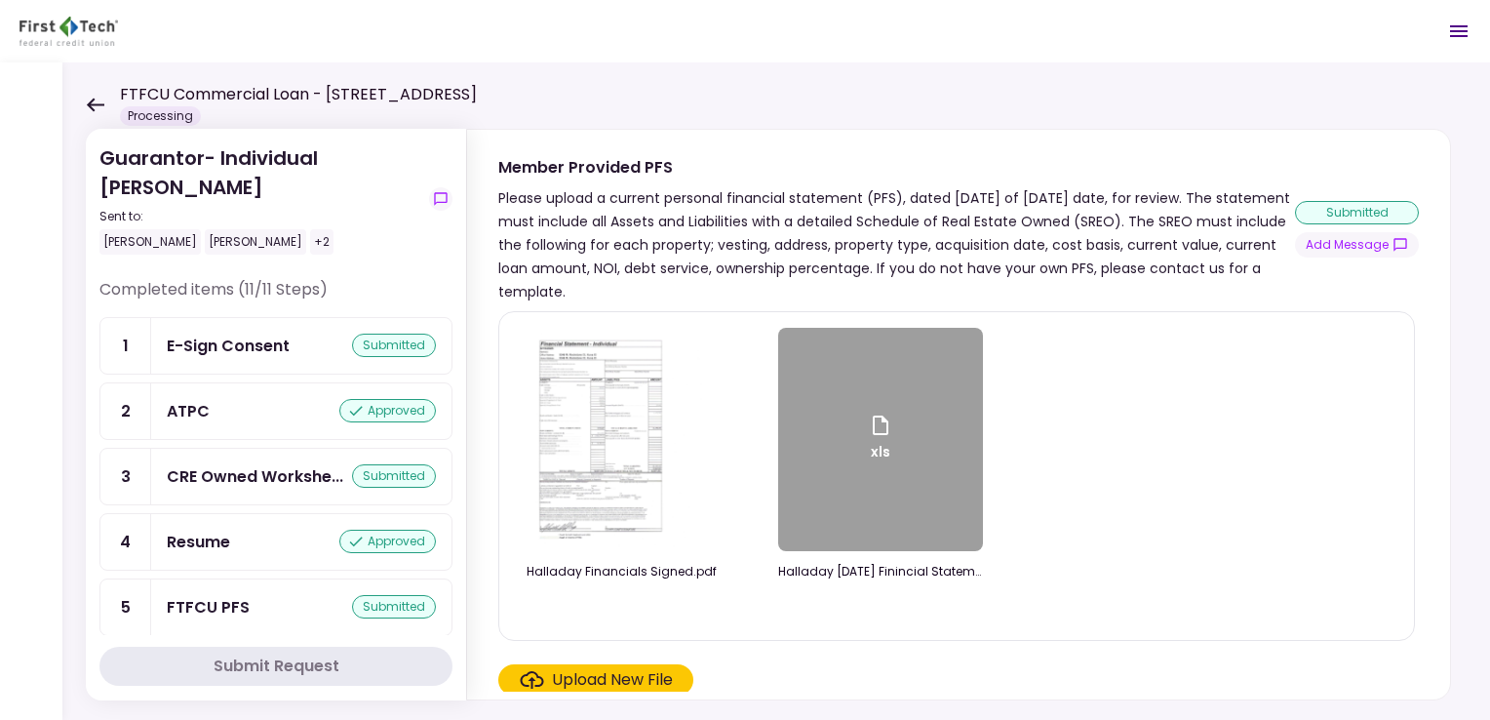
click at [88, 100] on icon at bounding box center [95, 105] width 19 height 15
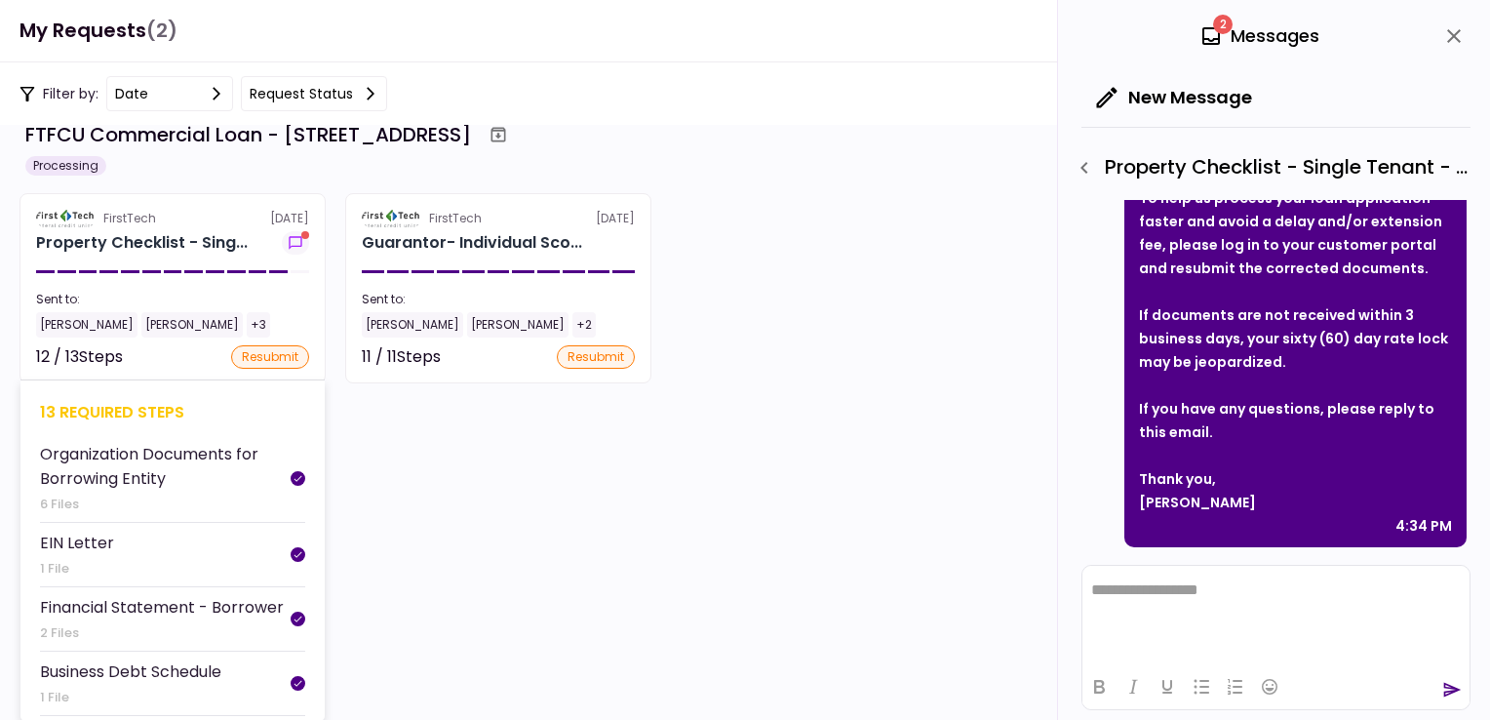
scroll to position [390, 0]
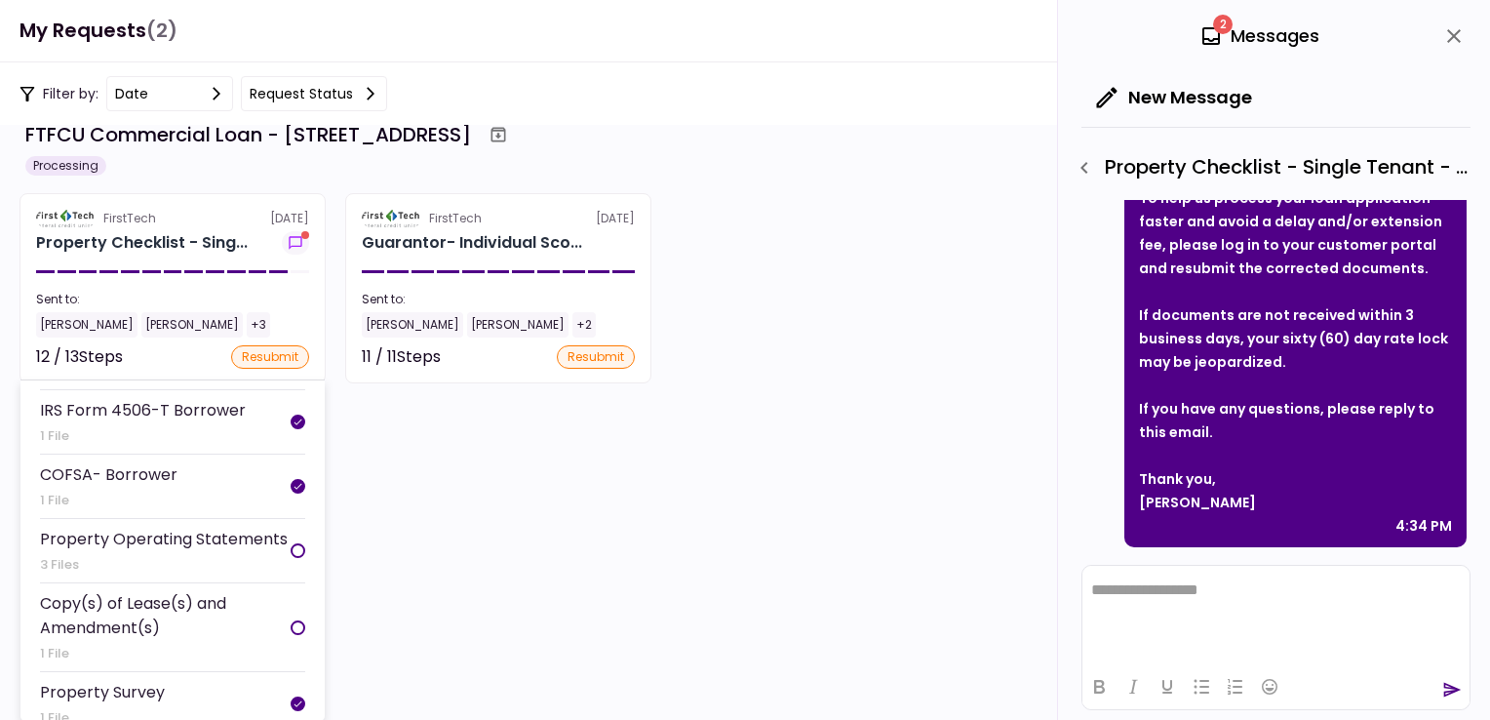
click at [168, 527] on div "Property Operating Statements" at bounding box center [164, 539] width 248 height 24
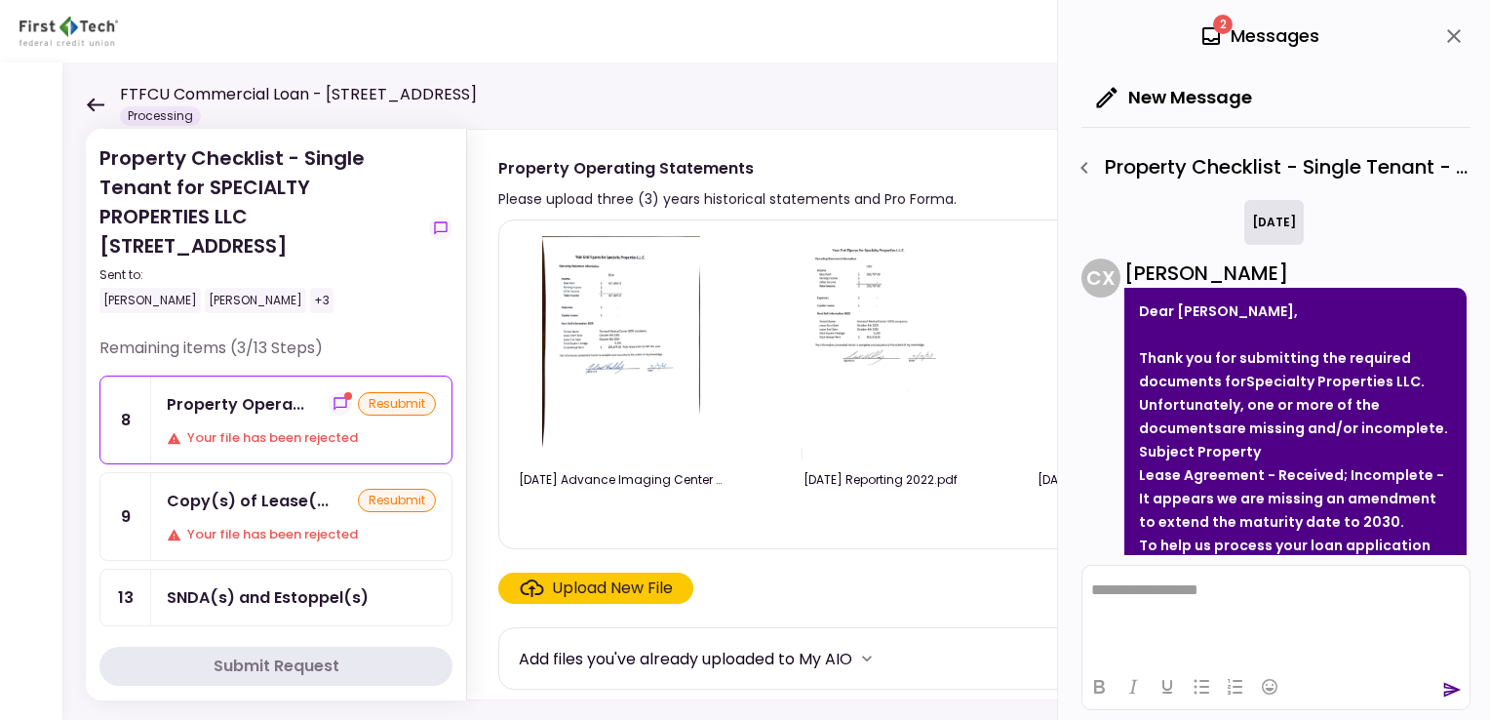
scroll to position [98, 0]
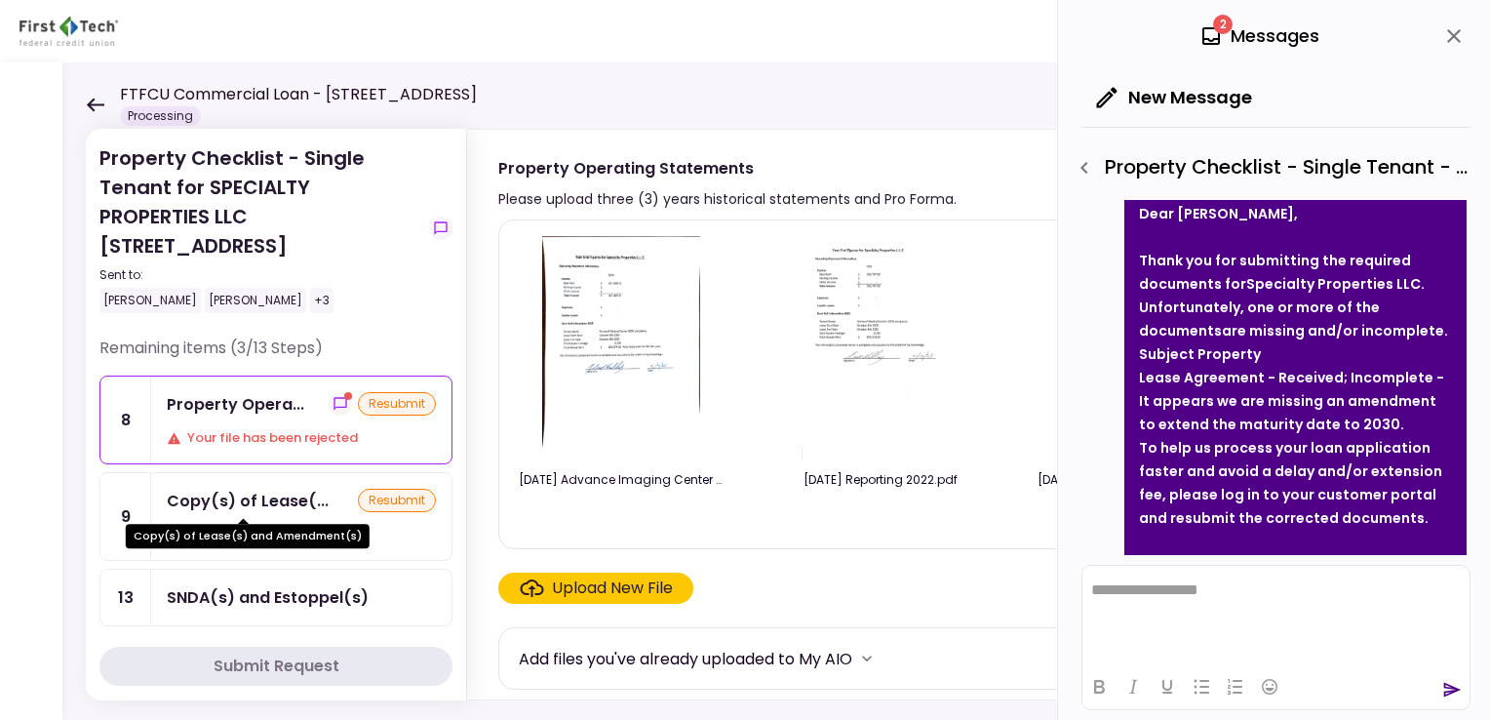
click at [238, 496] on div "Copy(s) of Lease(..." at bounding box center [248, 501] width 162 height 24
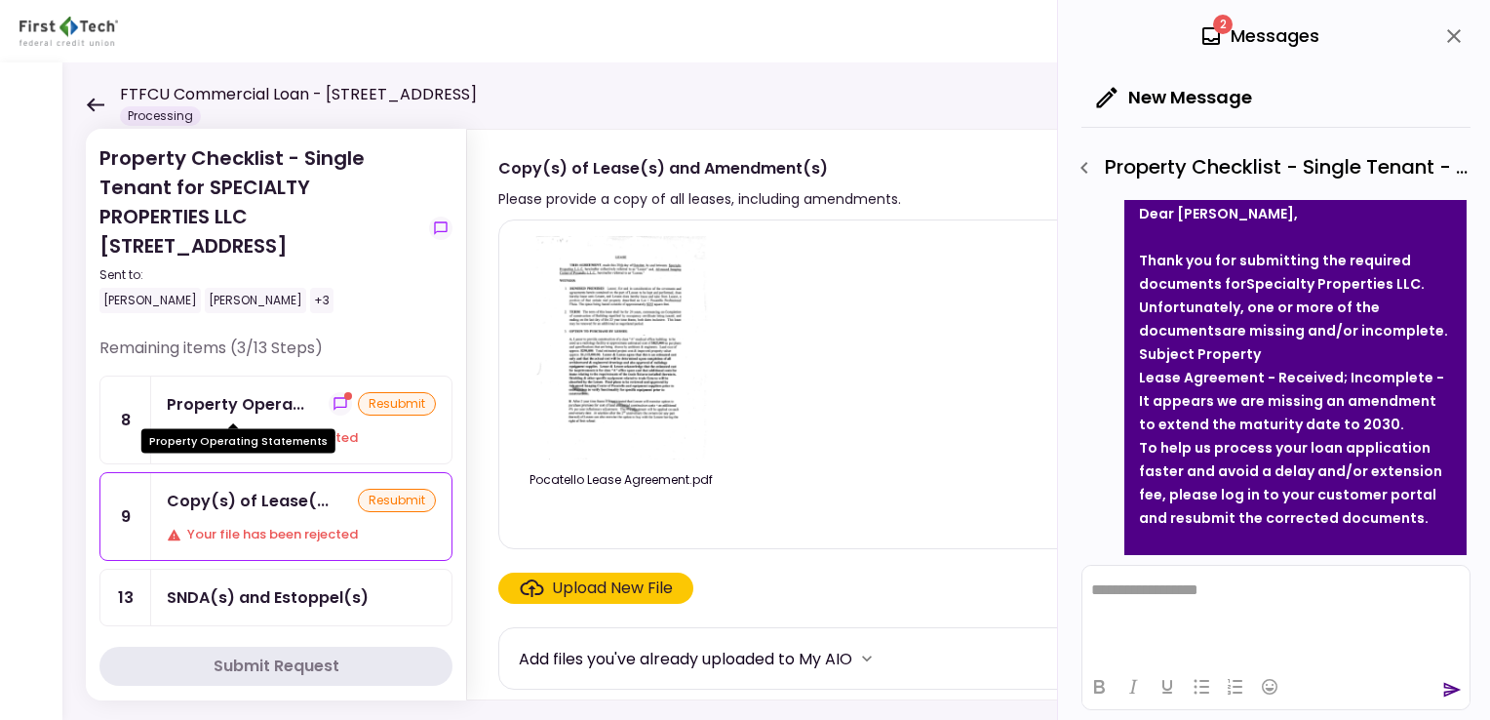
click at [232, 400] on div "Property Opera..." at bounding box center [236, 404] width 138 height 24
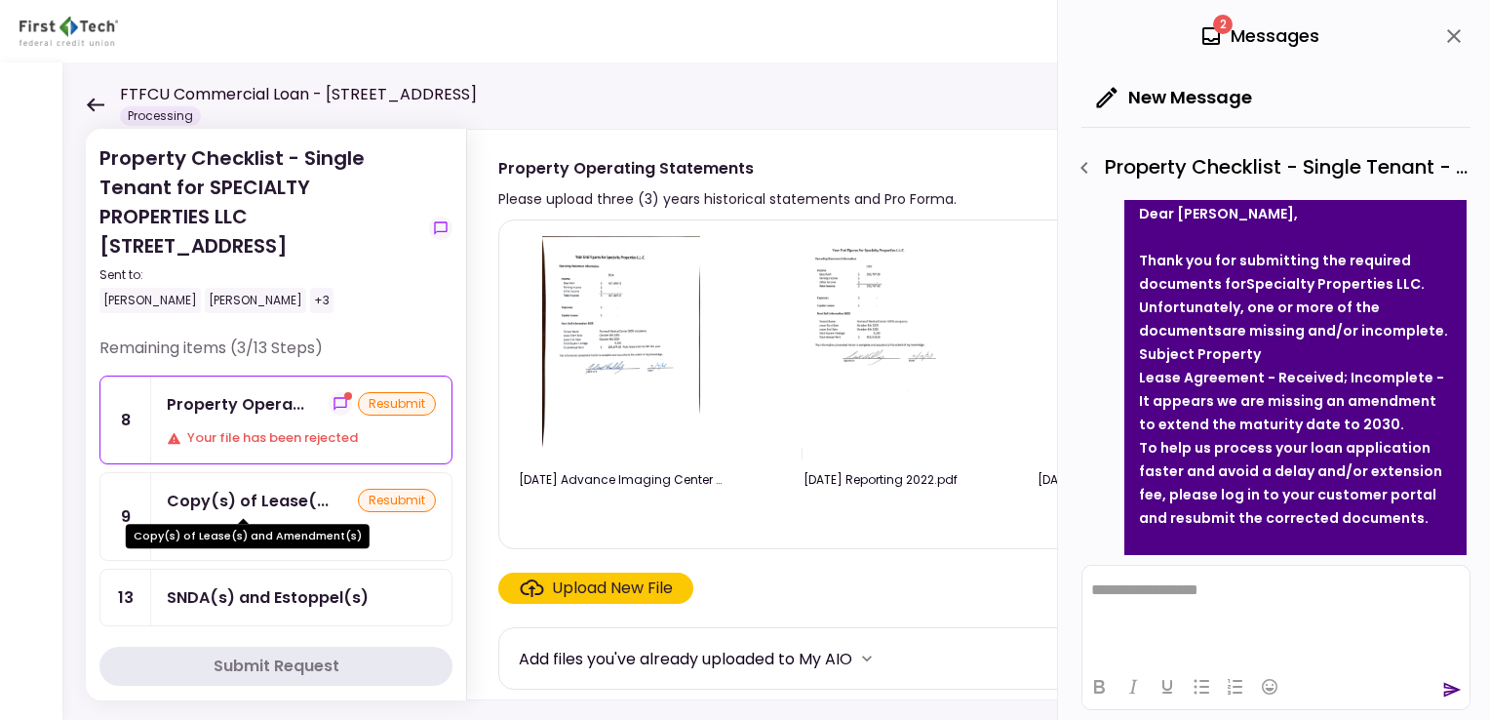
click at [239, 494] on div "Copy(s) of Lease(..." at bounding box center [248, 501] width 162 height 24
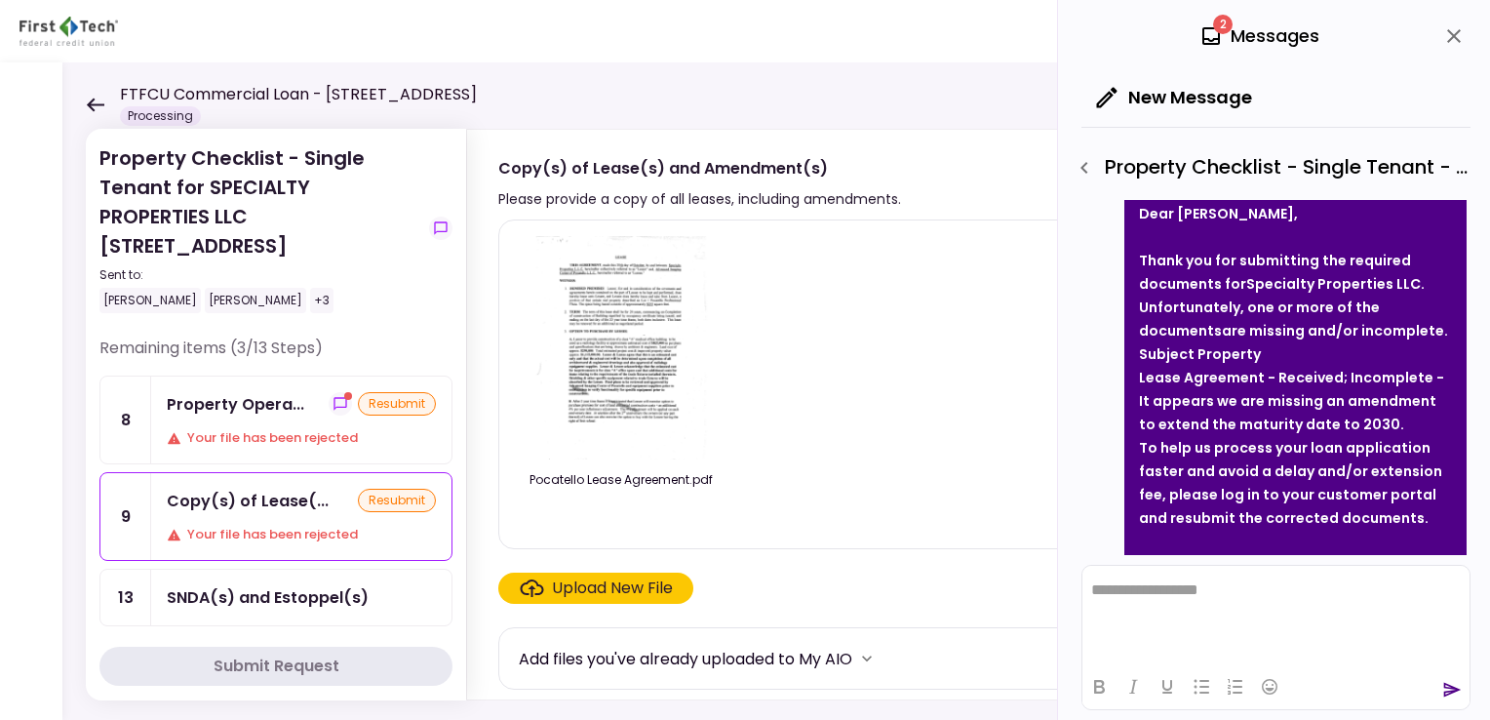
scroll to position [98, 0]
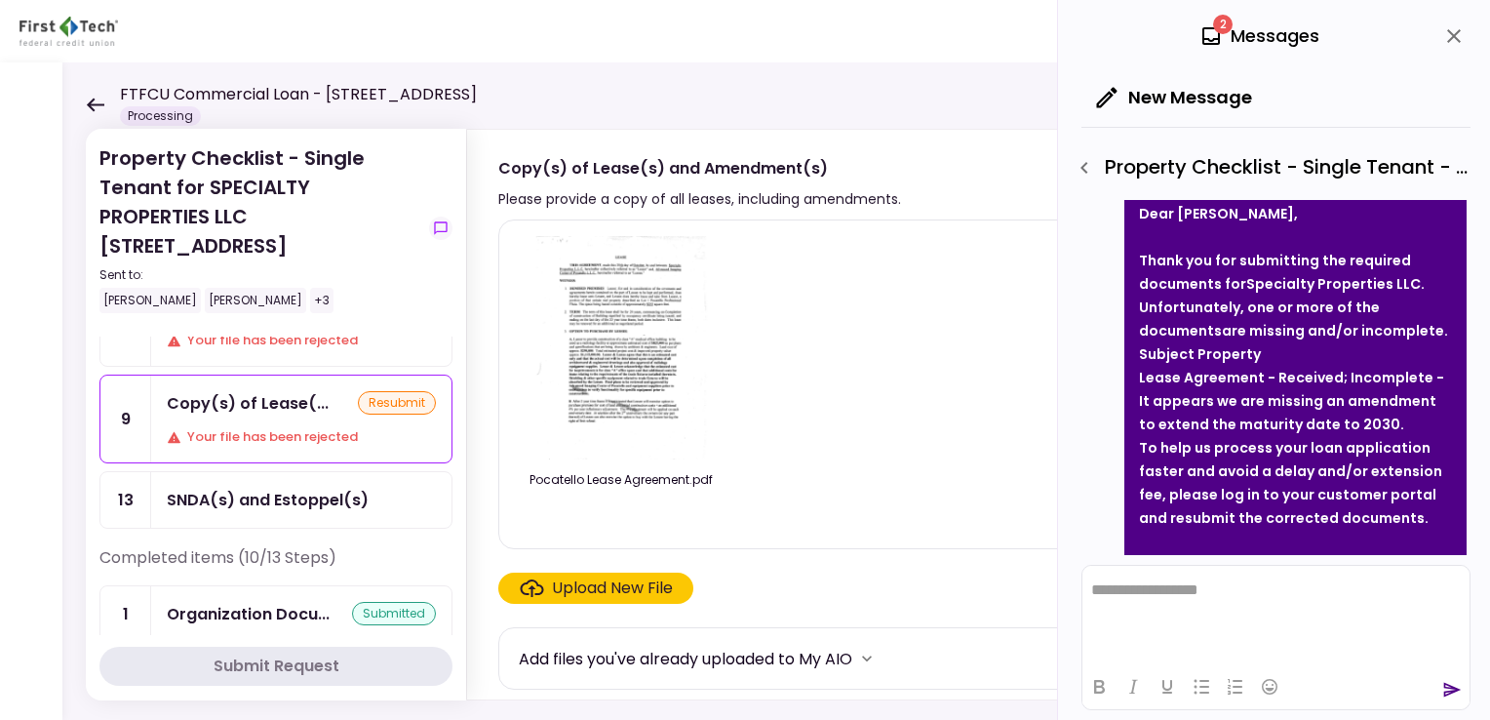
click at [280, 497] on div "SNDA(s) and Estoppel(s)" at bounding box center [268, 500] width 202 height 24
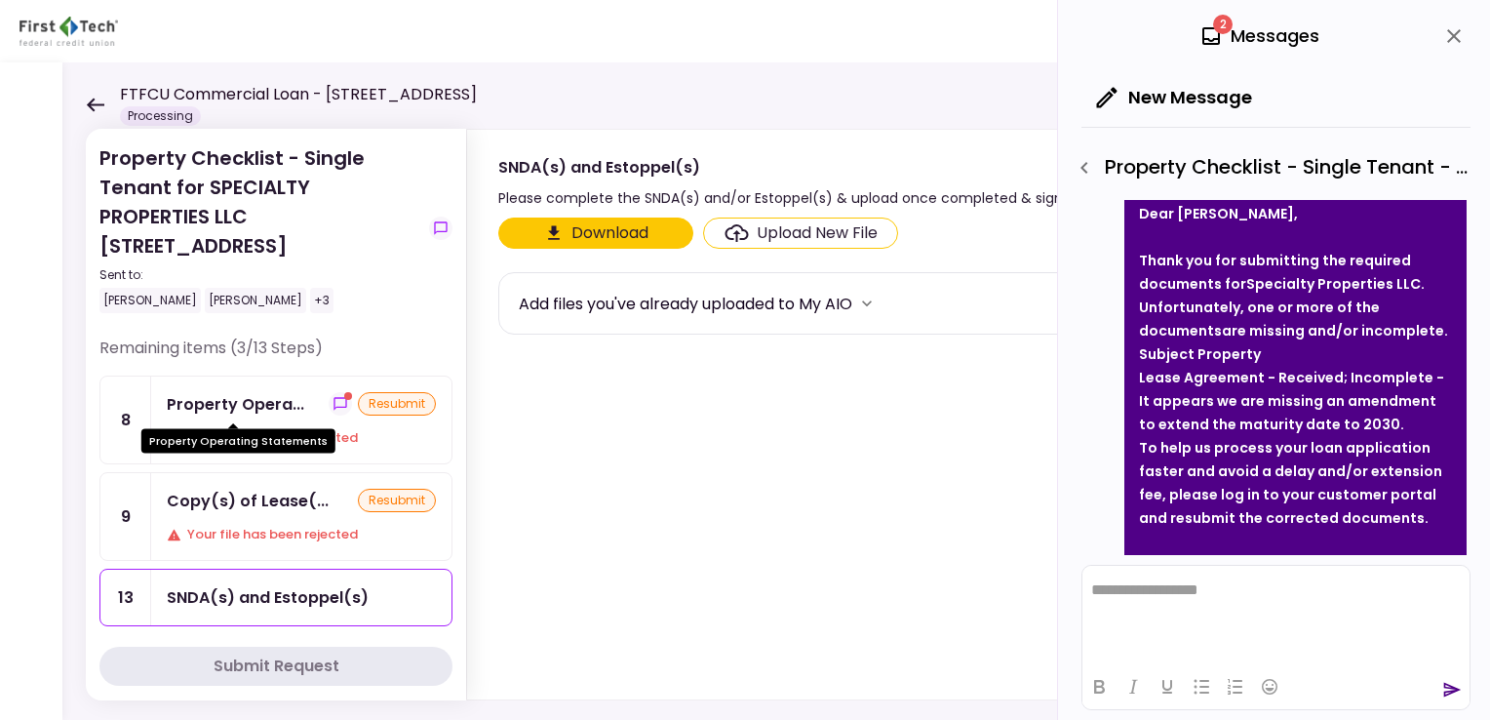
click at [242, 409] on div "Property Opera..." at bounding box center [236, 404] width 138 height 24
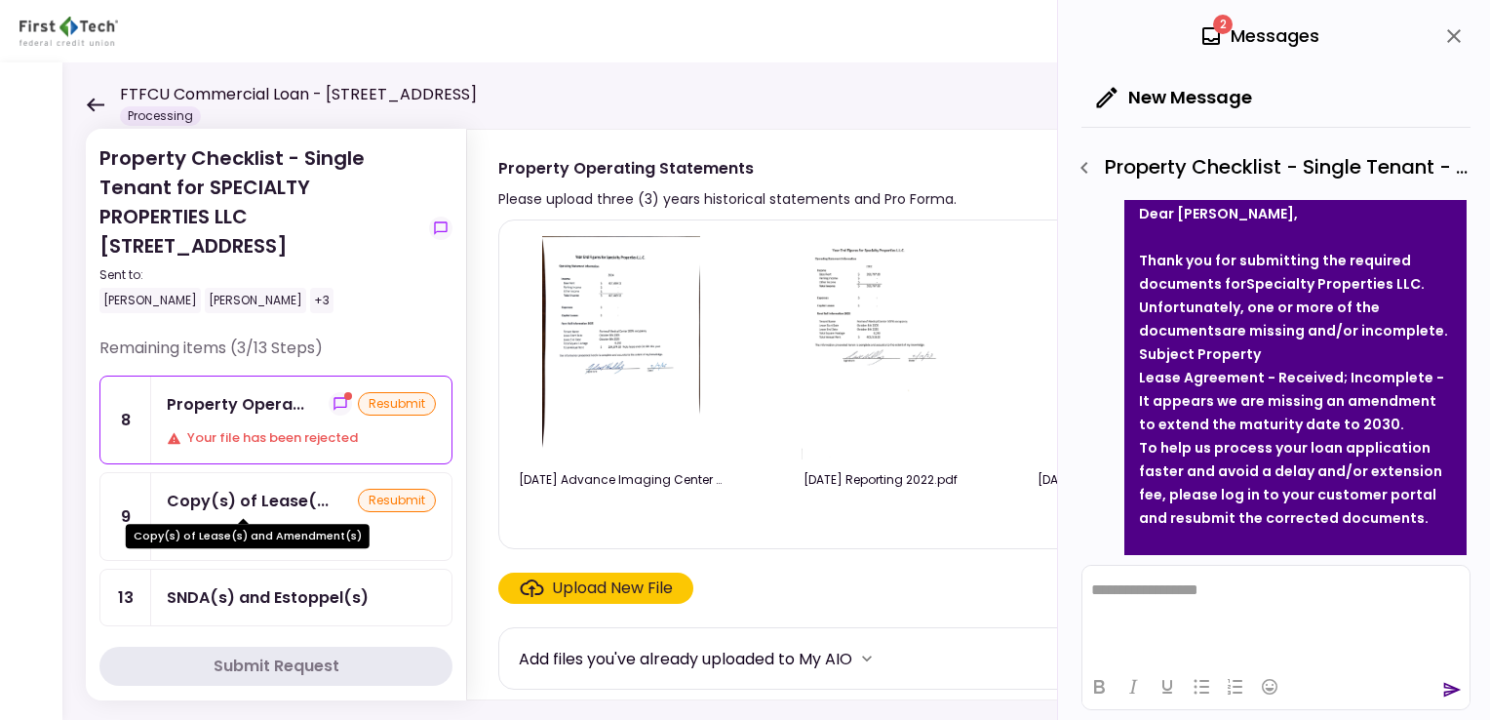
click at [260, 490] on div "Copy(s) of Lease(..." at bounding box center [248, 501] width 162 height 24
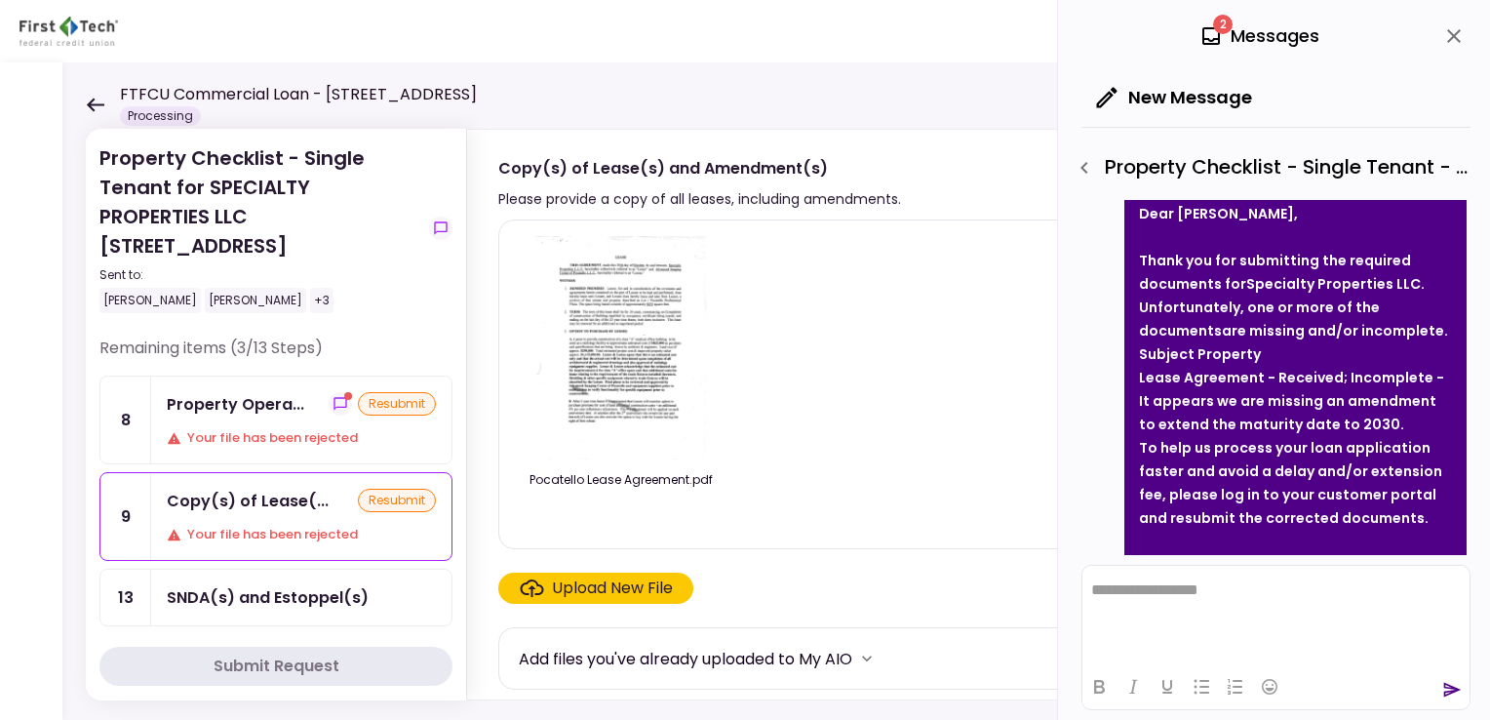
click at [92, 103] on icon at bounding box center [96, 105] width 18 height 14
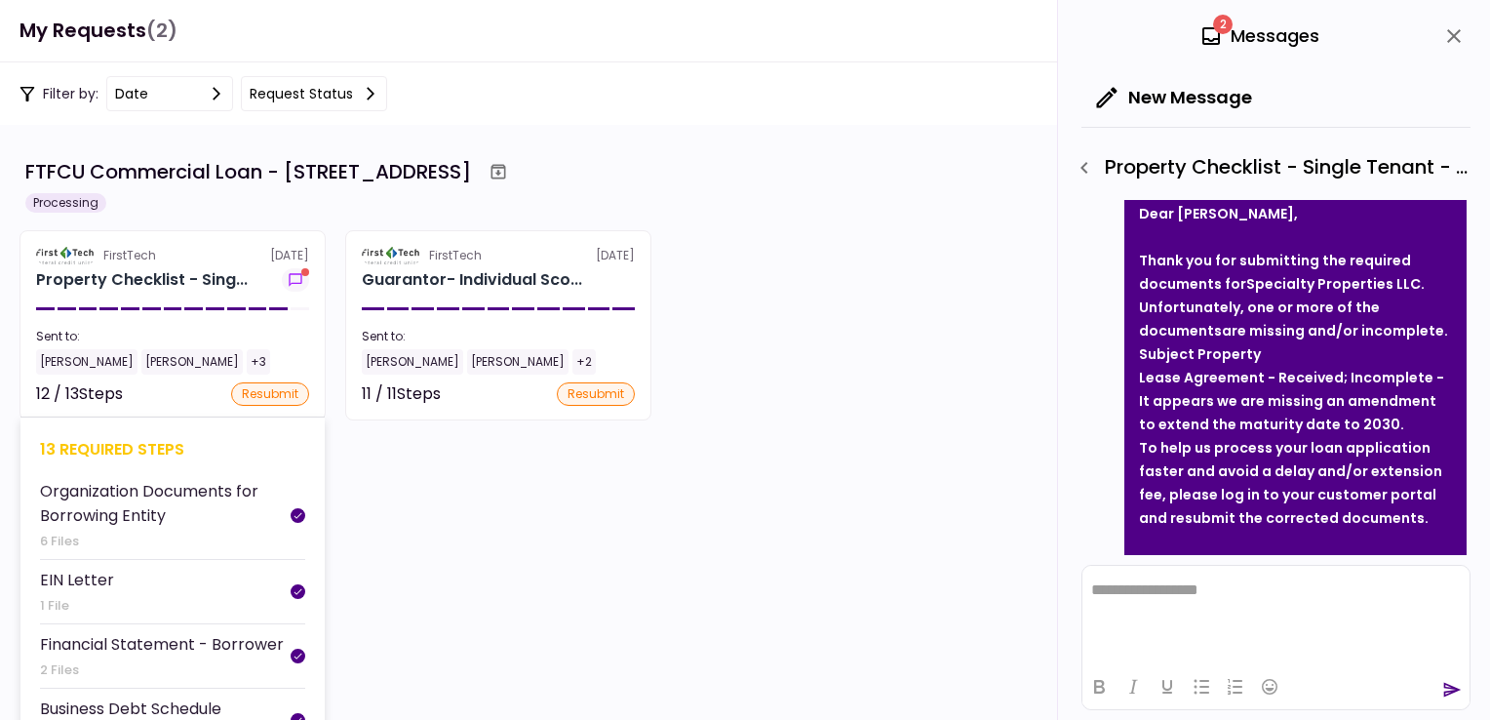
click at [151, 252] on div "FirstTech" at bounding box center [129, 256] width 53 height 18
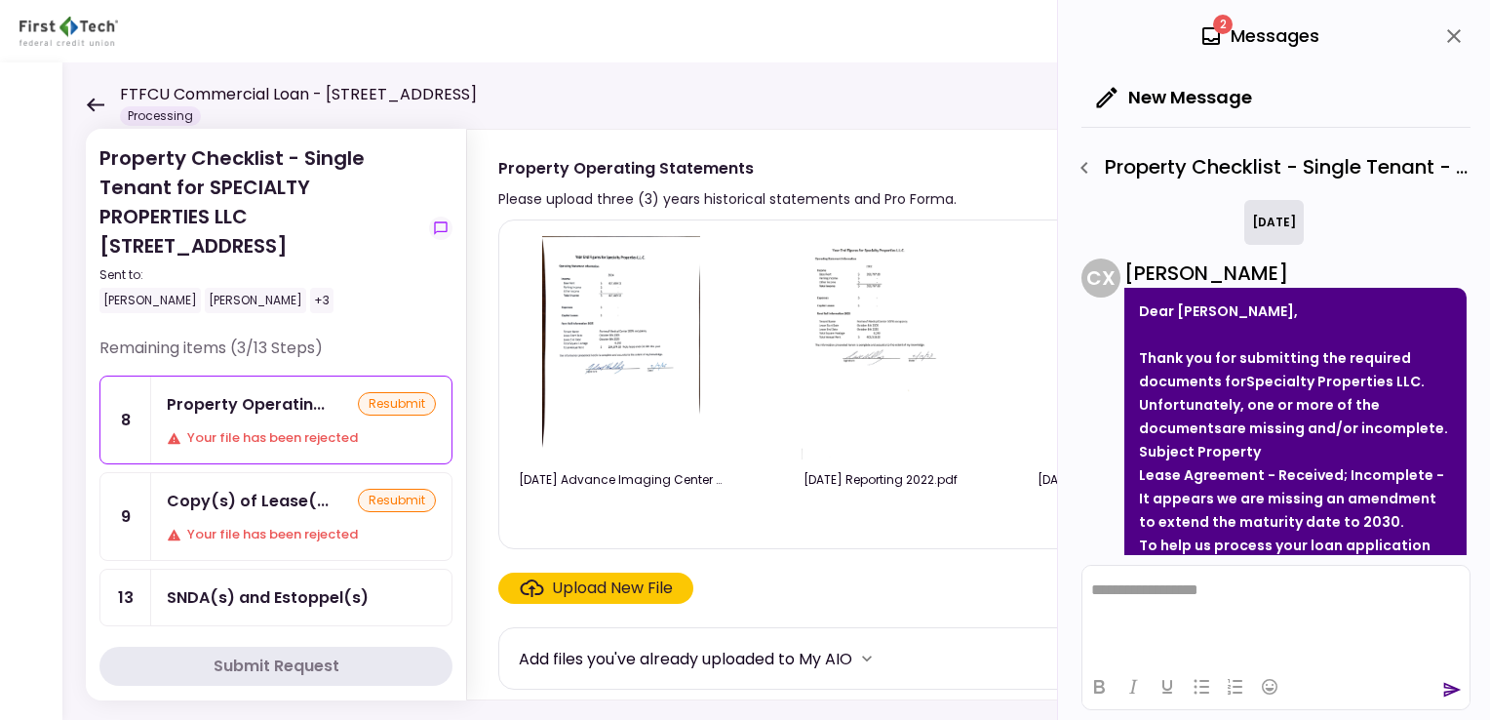
scroll to position [347, 0]
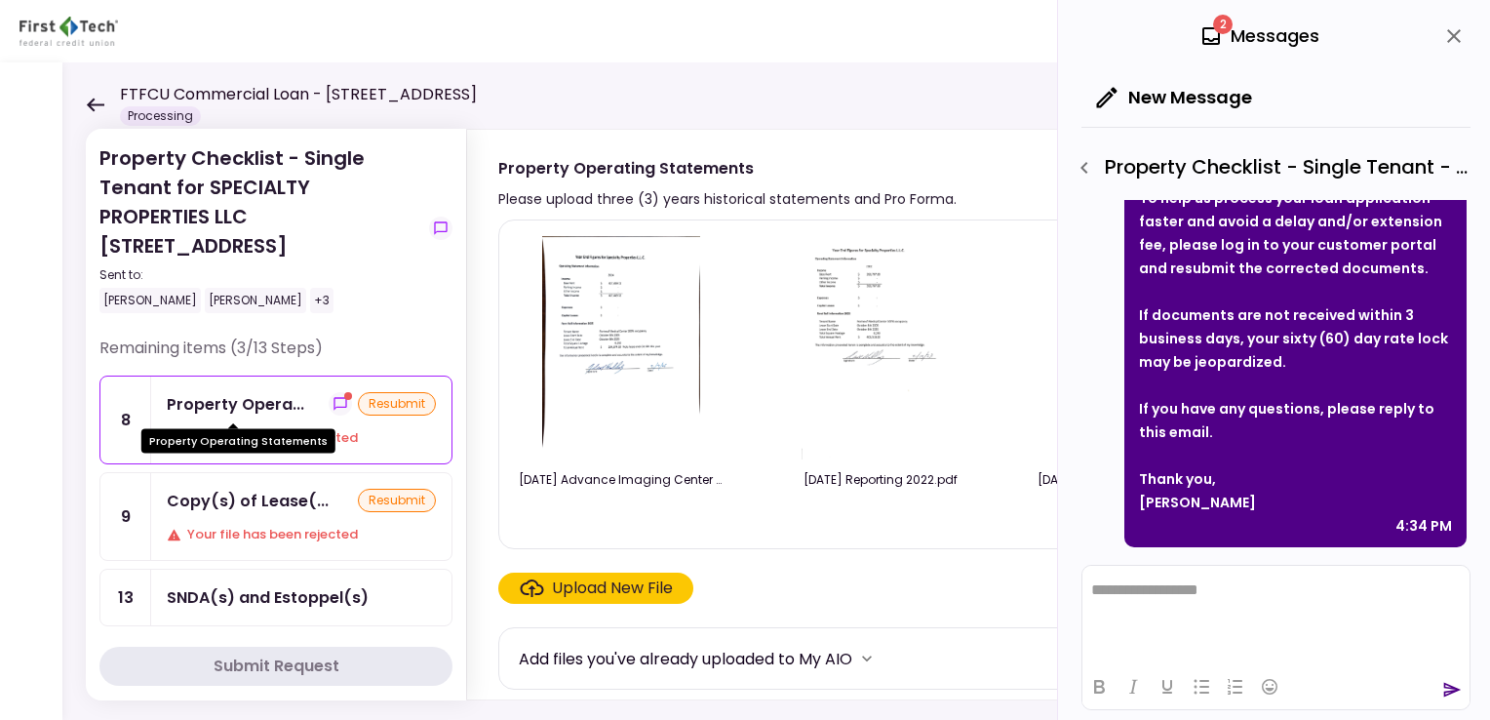
click at [254, 400] on div "Property Opera..." at bounding box center [236, 404] width 138 height 24
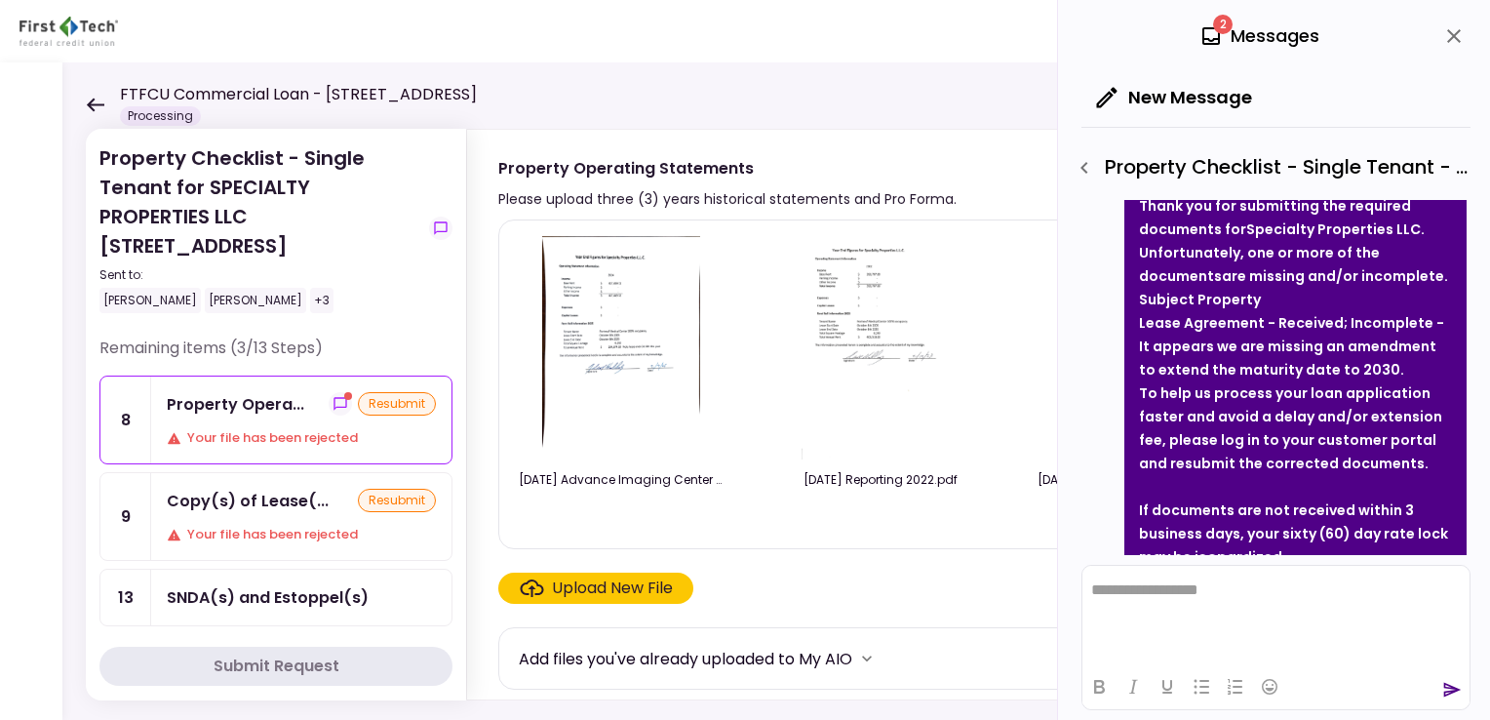
scroll to position [195, 0]
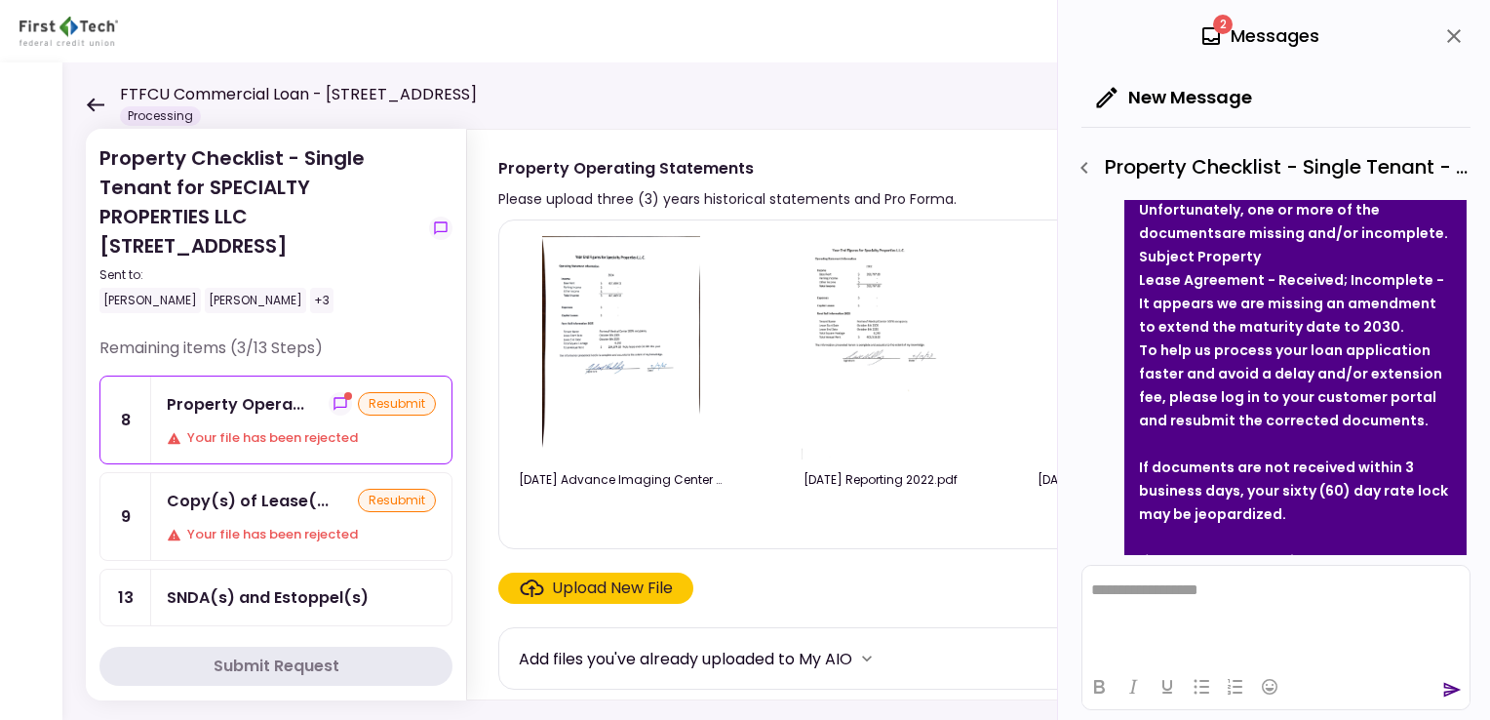
click at [613, 591] on div "Upload New File" at bounding box center [612, 587] width 121 height 23
click at [0, 0] on input "Upload New File" at bounding box center [0, 0] width 0 height 0
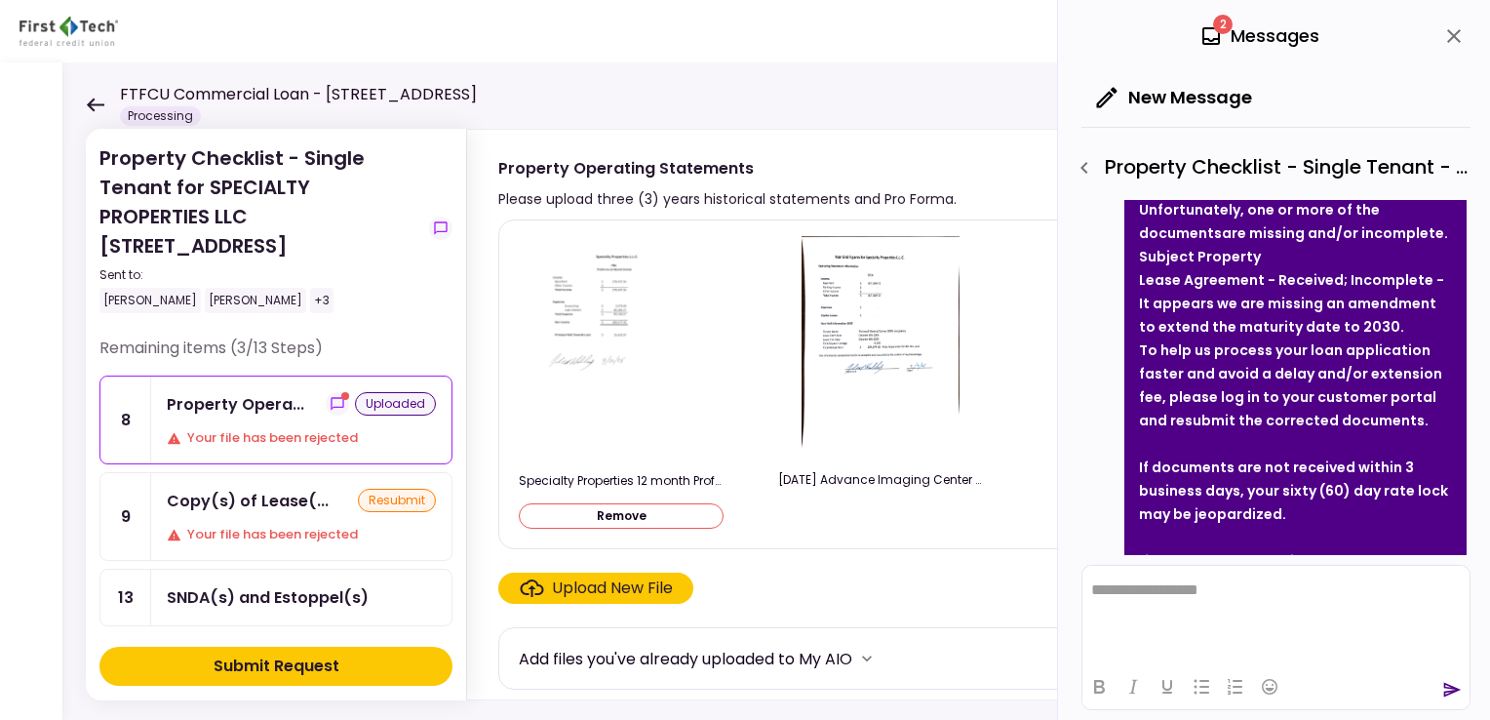
click at [275, 664] on div "Submit Request" at bounding box center [277, 665] width 126 height 23
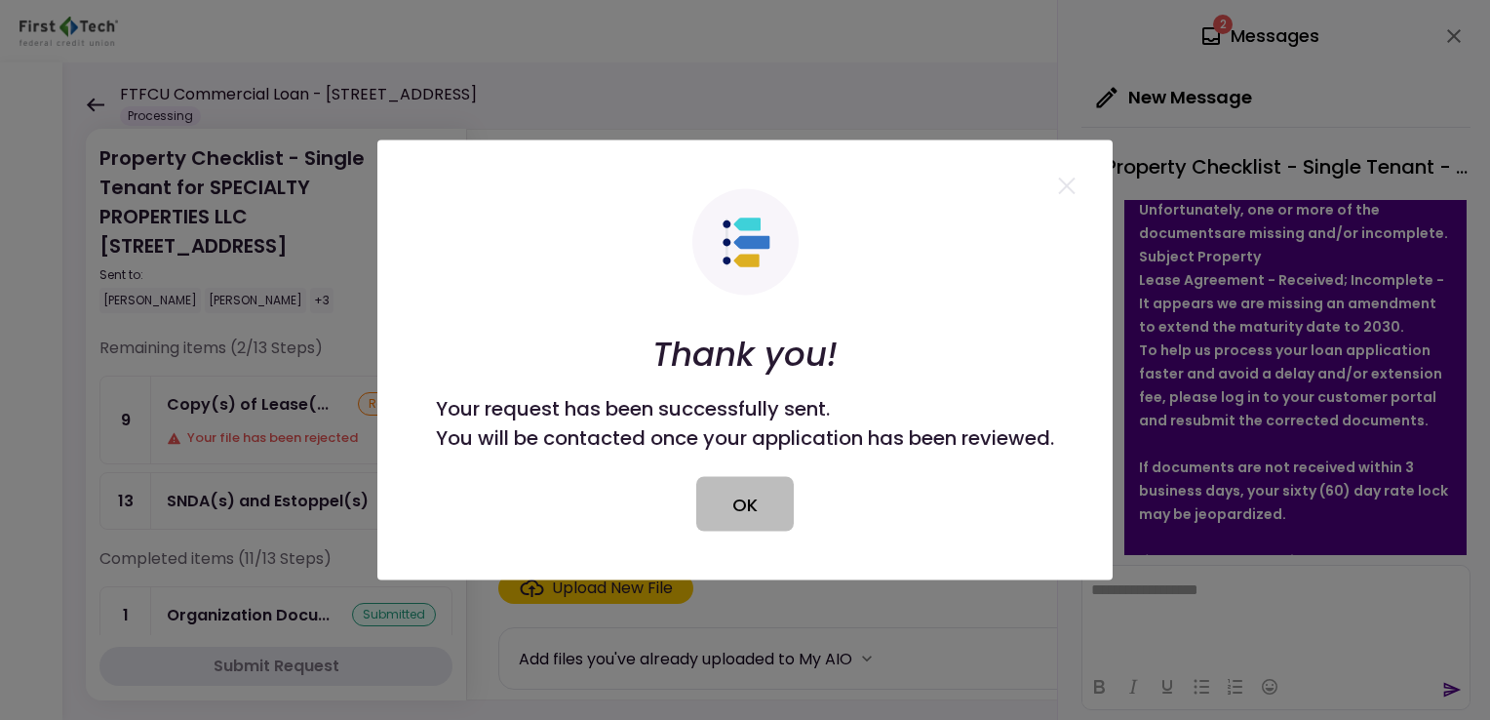
click at [731, 509] on button "OK" at bounding box center [745, 504] width 98 height 55
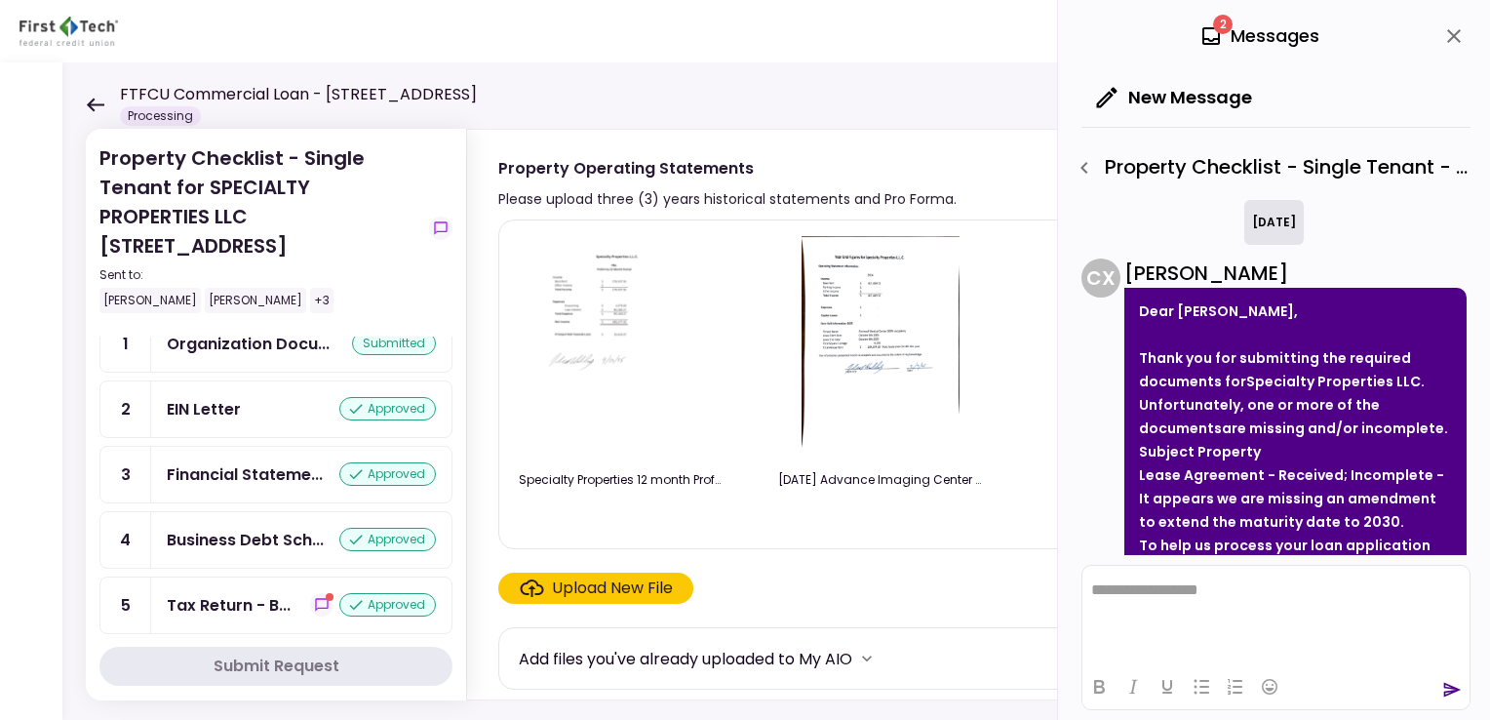
scroll to position [0, 0]
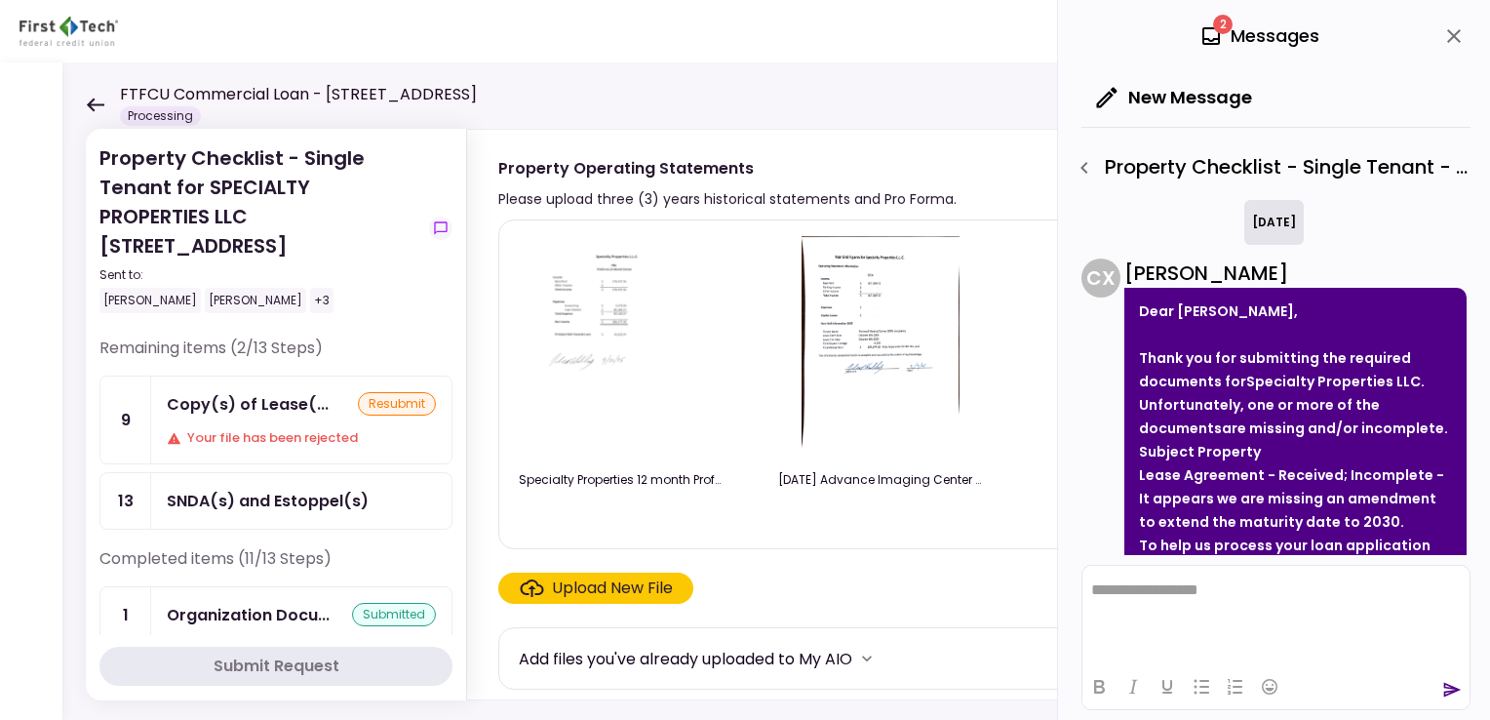
click at [589, 305] on img at bounding box center [621, 347] width 172 height 223
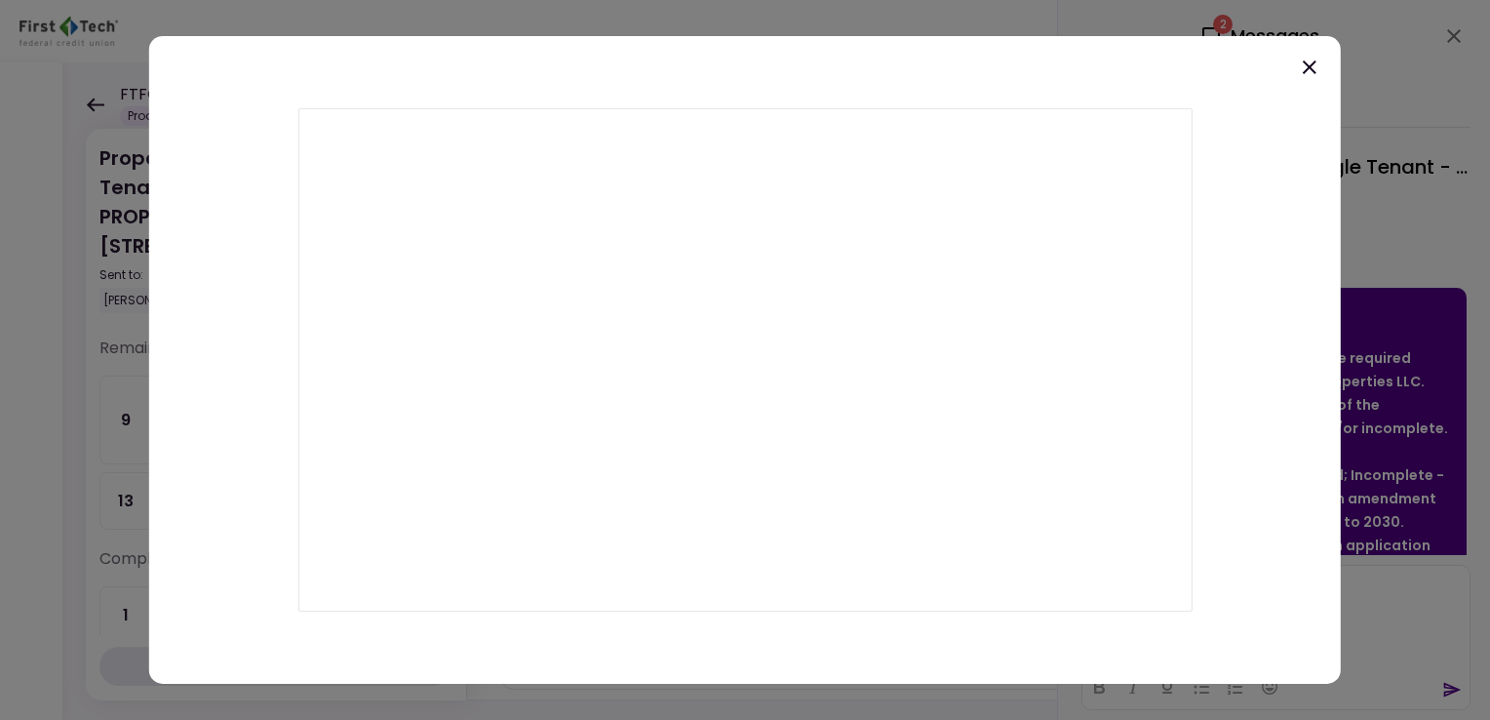
click at [1309, 61] on icon at bounding box center [1309, 67] width 23 height 23
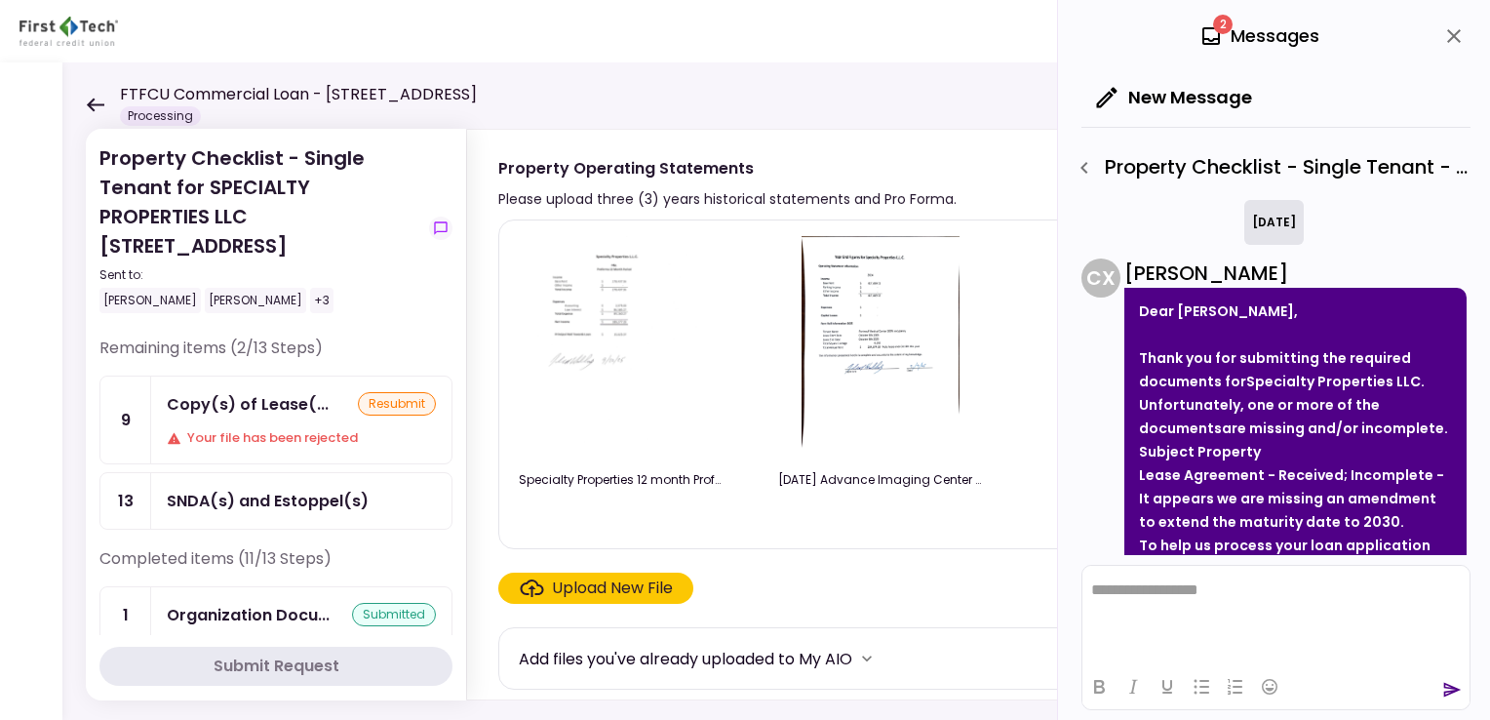
click at [832, 314] on img at bounding box center [881, 347] width 159 height 223
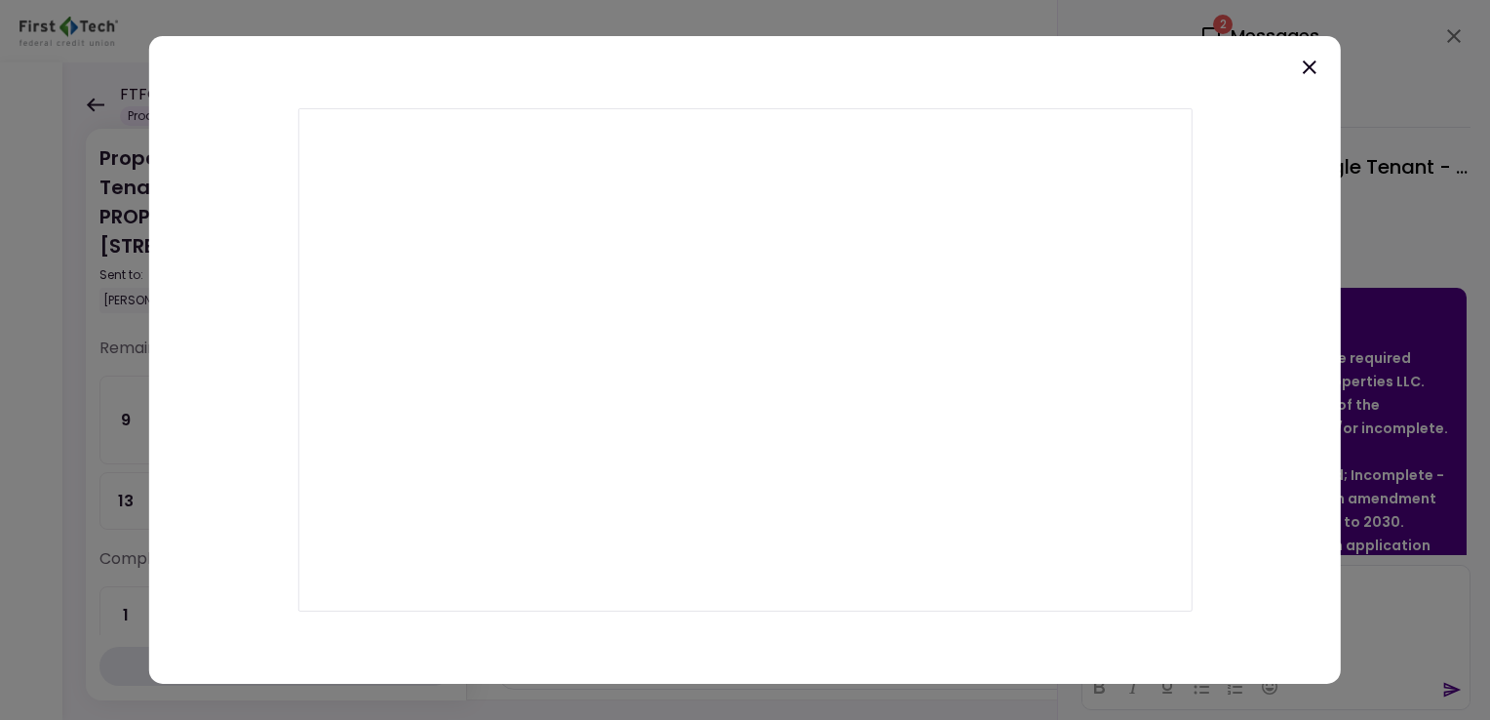
click at [1307, 63] on icon at bounding box center [1310, 67] width 14 height 14
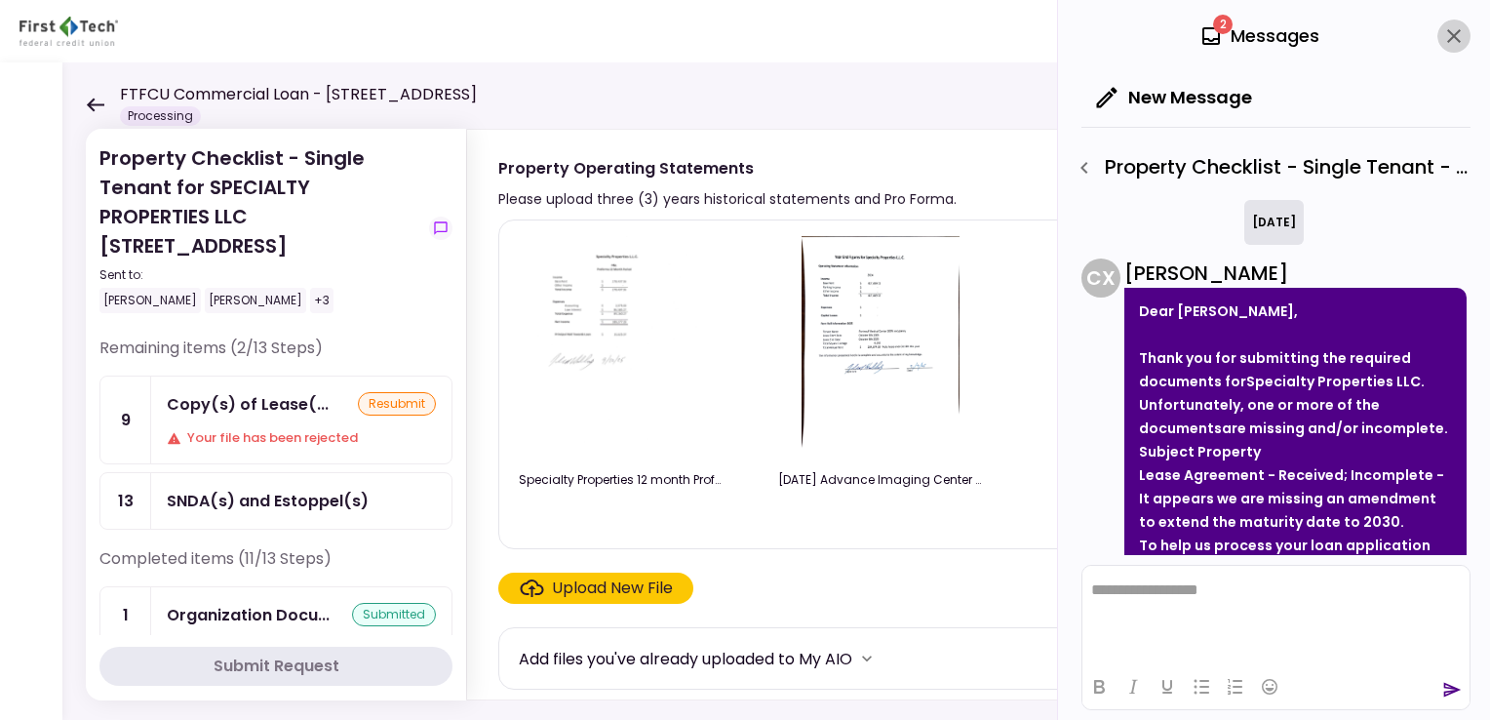
click at [1455, 32] on icon "close" at bounding box center [1454, 35] width 23 height 23
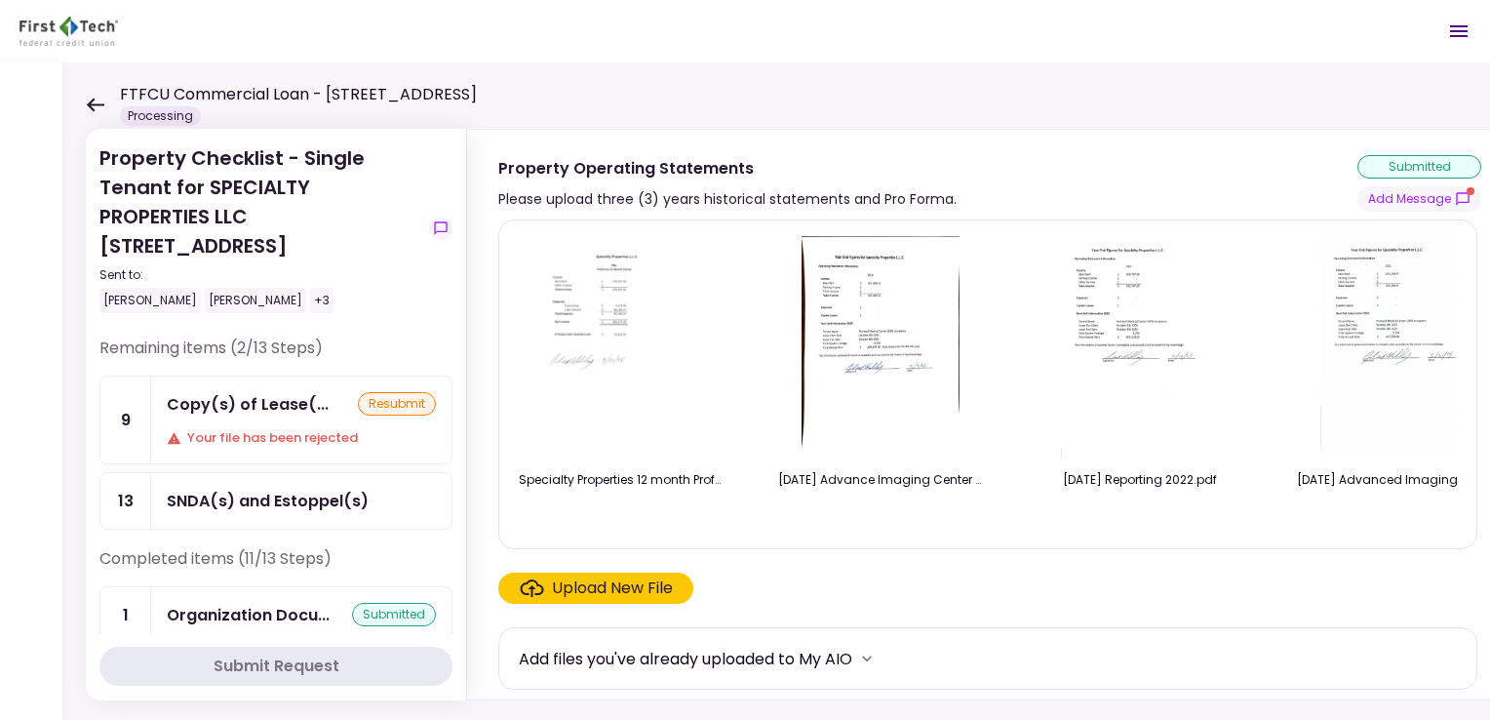
click at [1124, 302] on img at bounding box center [1140, 347] width 158 height 223
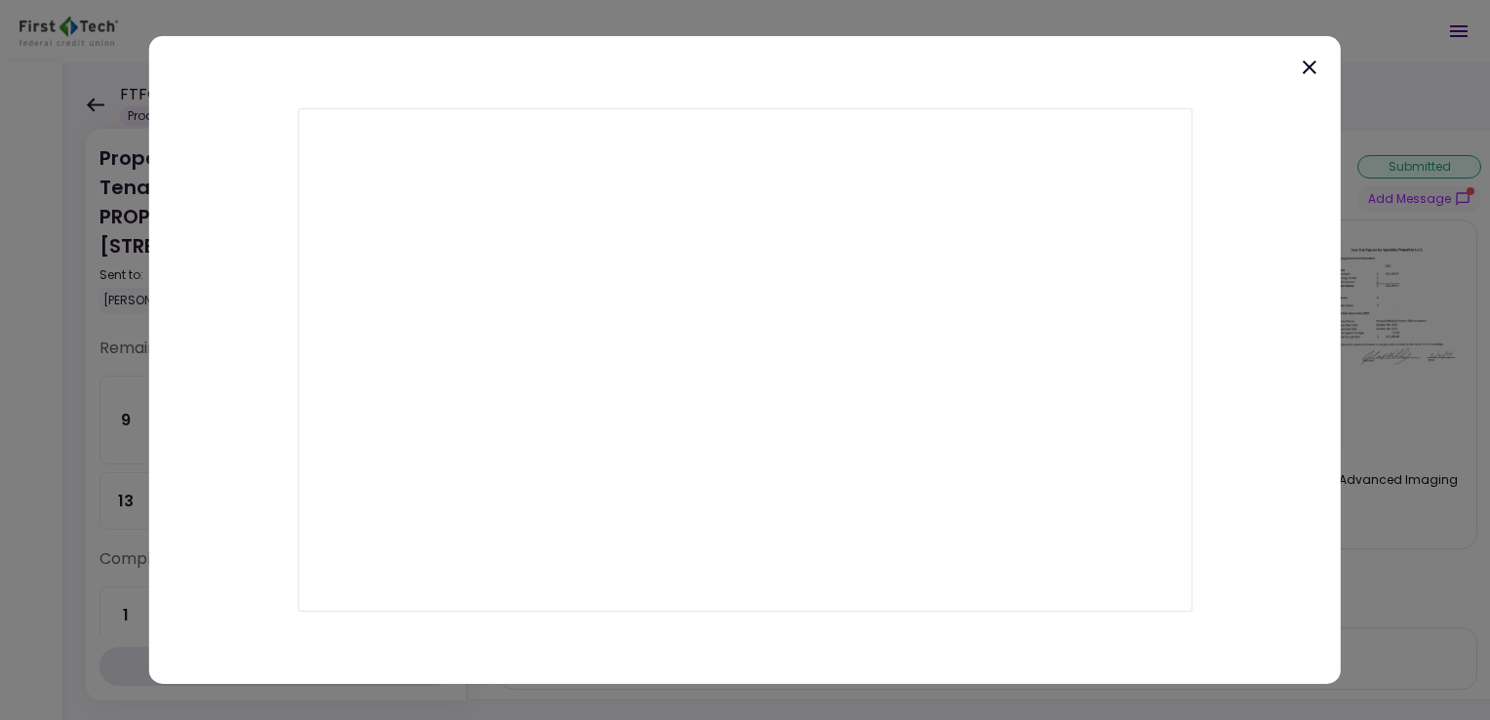
click at [1311, 67] on icon at bounding box center [1310, 67] width 14 height 14
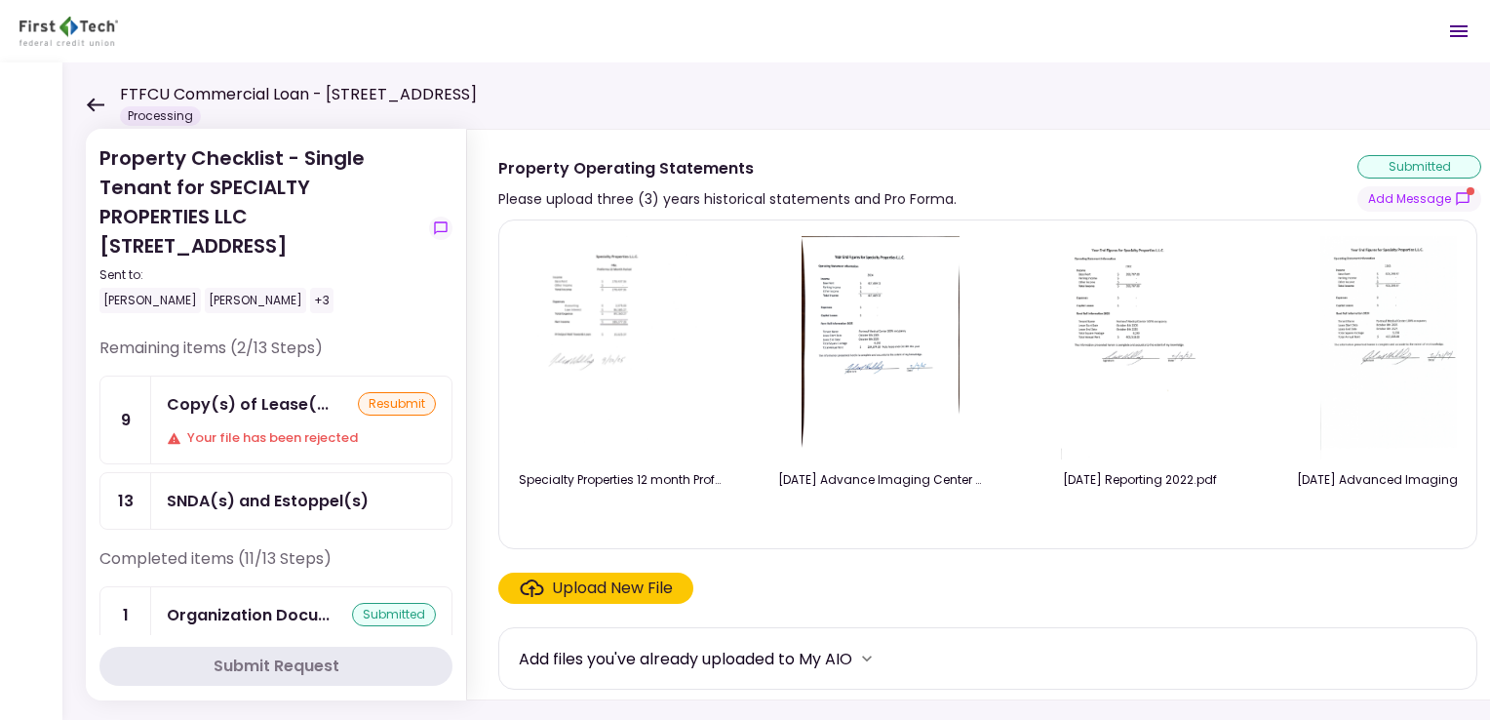
click at [1376, 302] on img at bounding box center [1400, 347] width 158 height 223
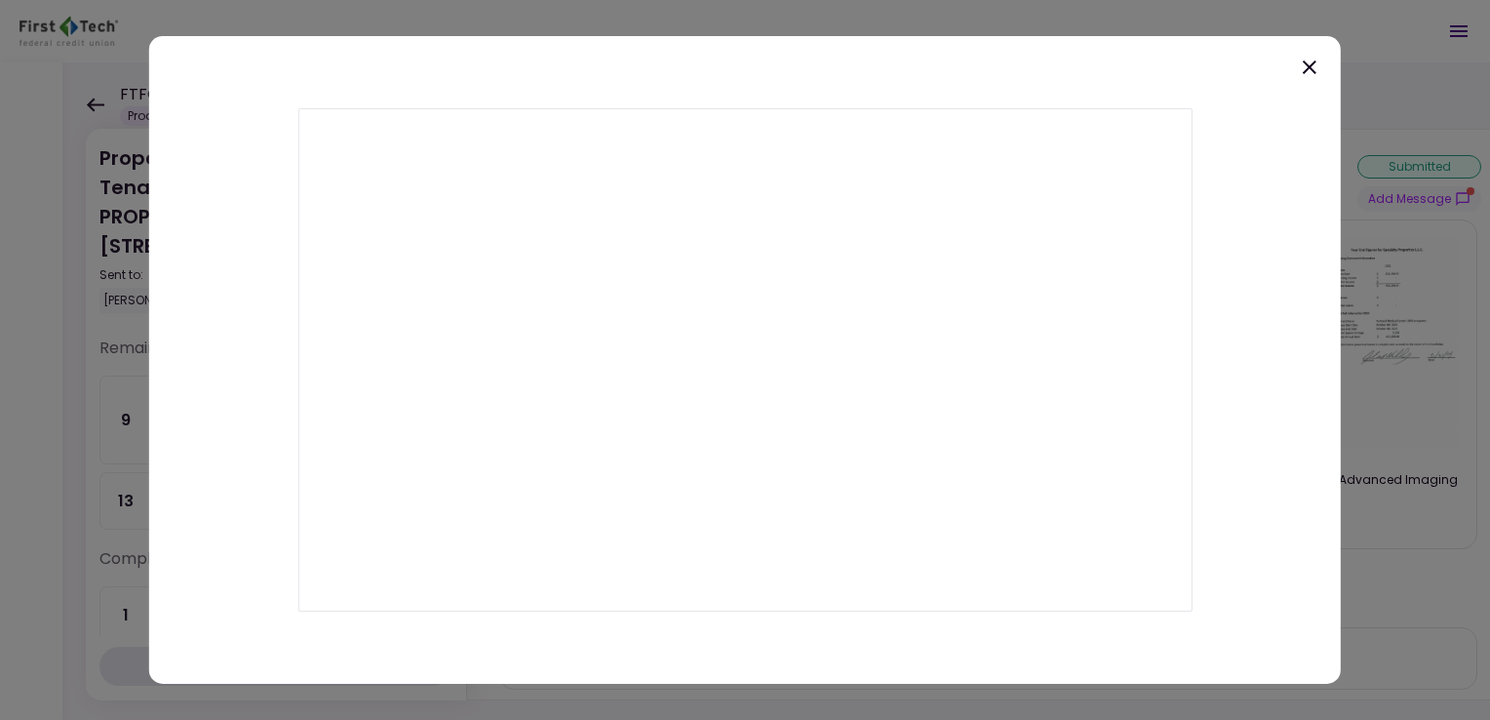
click at [1307, 61] on icon at bounding box center [1309, 67] width 23 height 23
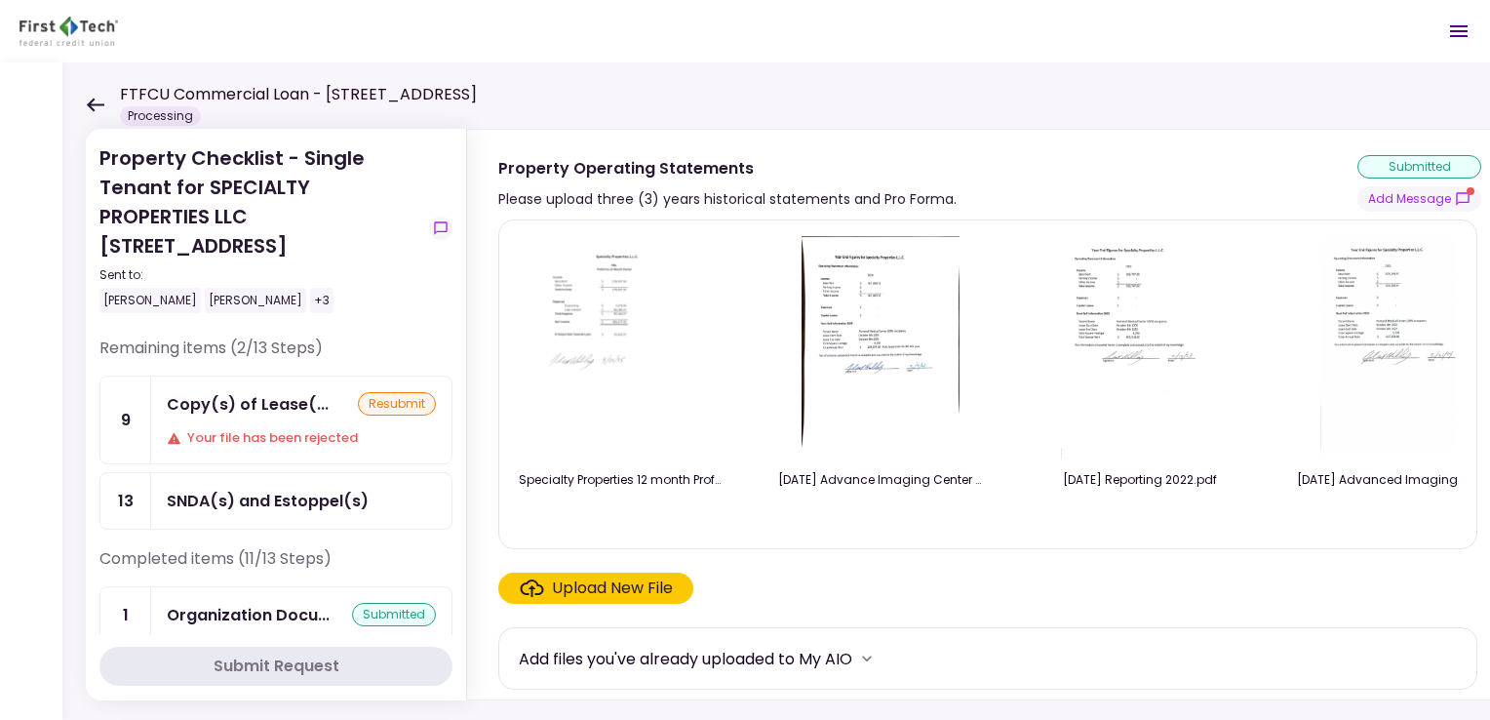
click at [96, 103] on icon at bounding box center [96, 105] width 18 height 14
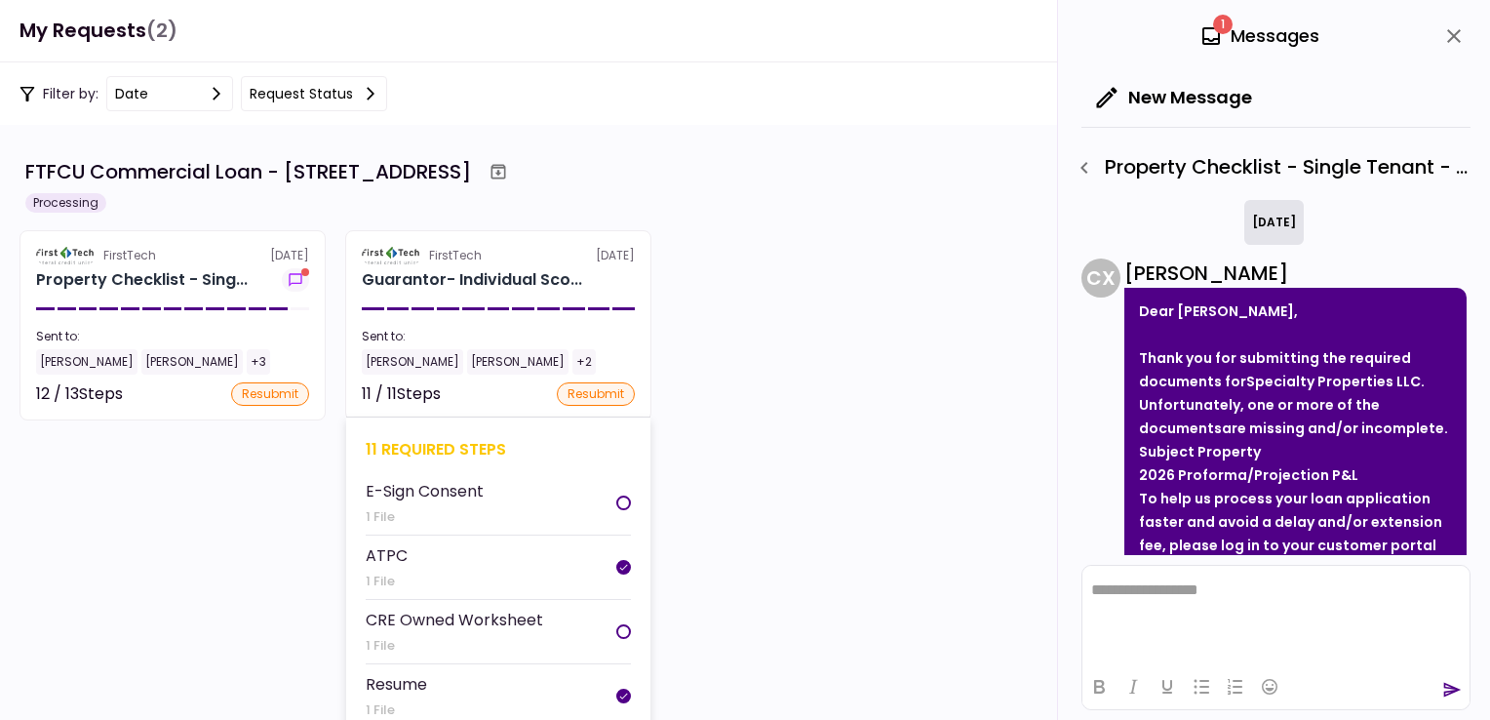
scroll to position [300, 0]
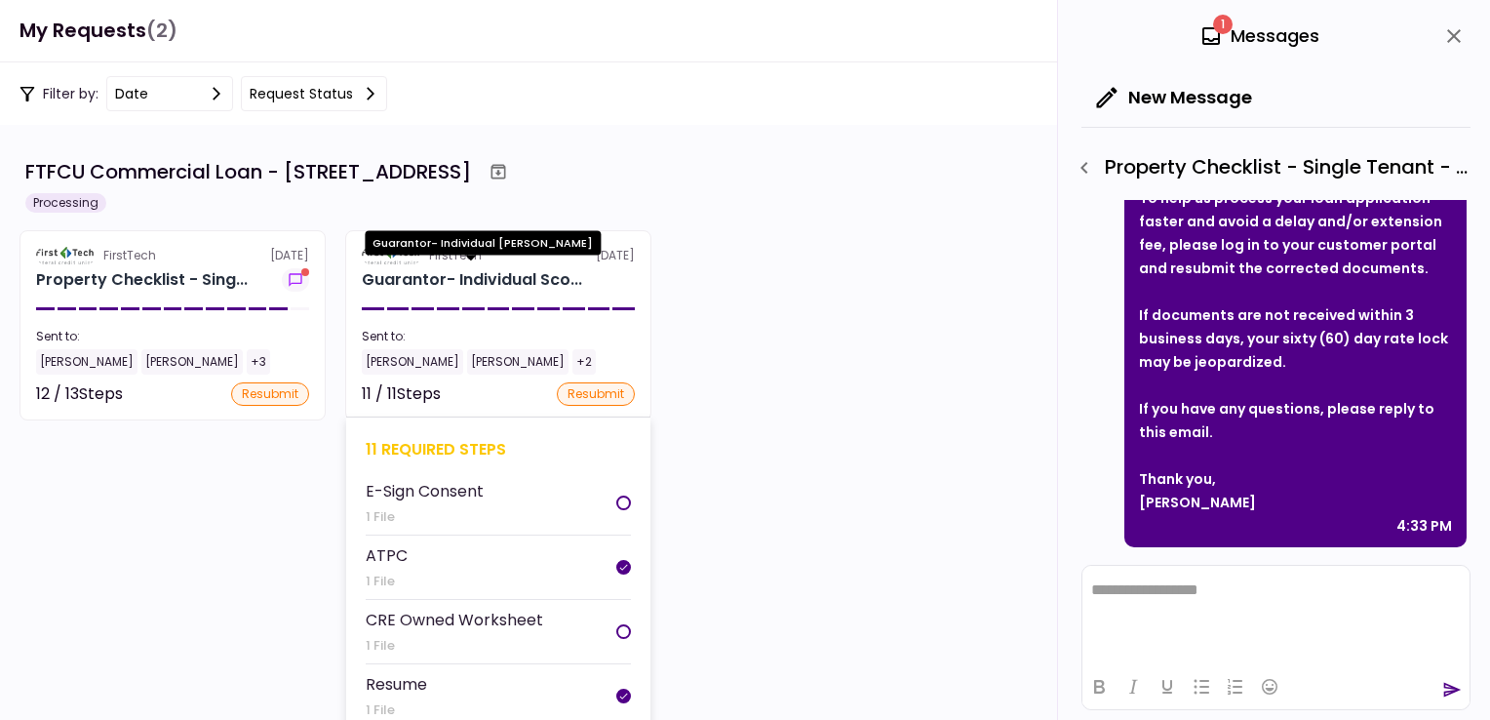
click at [429, 285] on div "Guarantor- Individual Sco..." at bounding box center [472, 279] width 220 height 23
